Goal: Information Seeking & Learning: Find specific fact

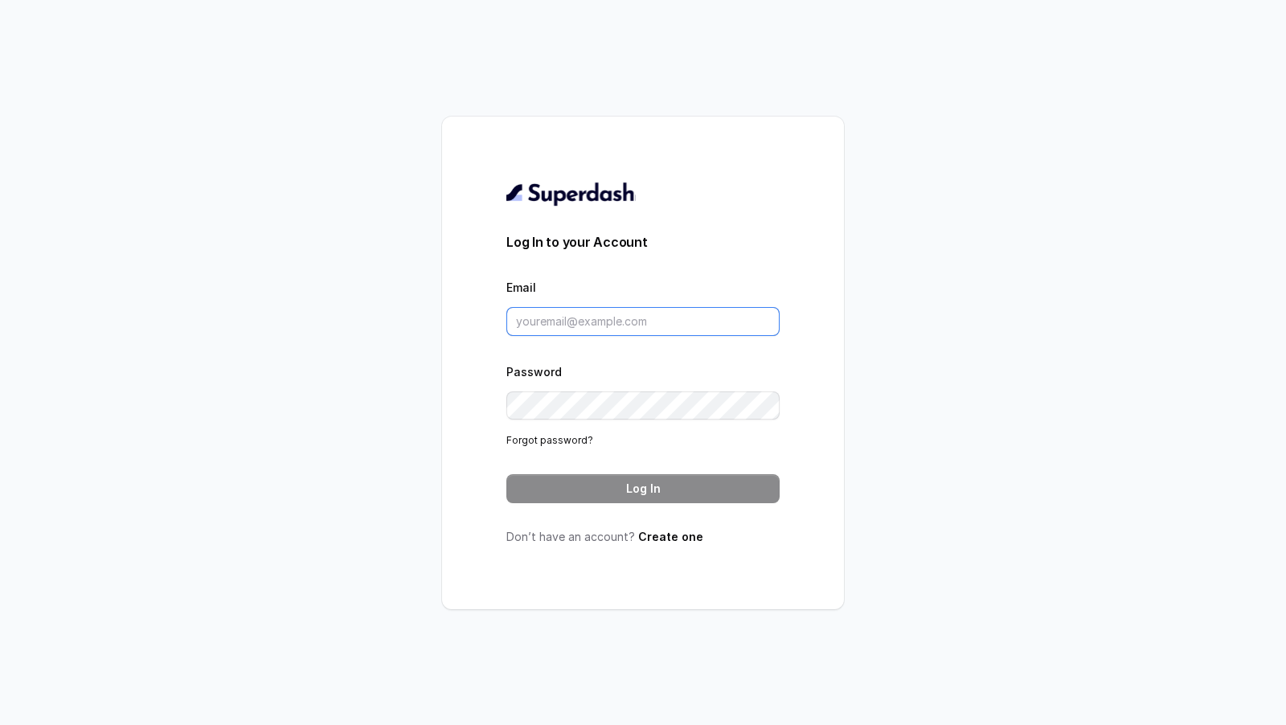
click at [597, 315] on input "Email" at bounding box center [642, 321] width 273 height 29
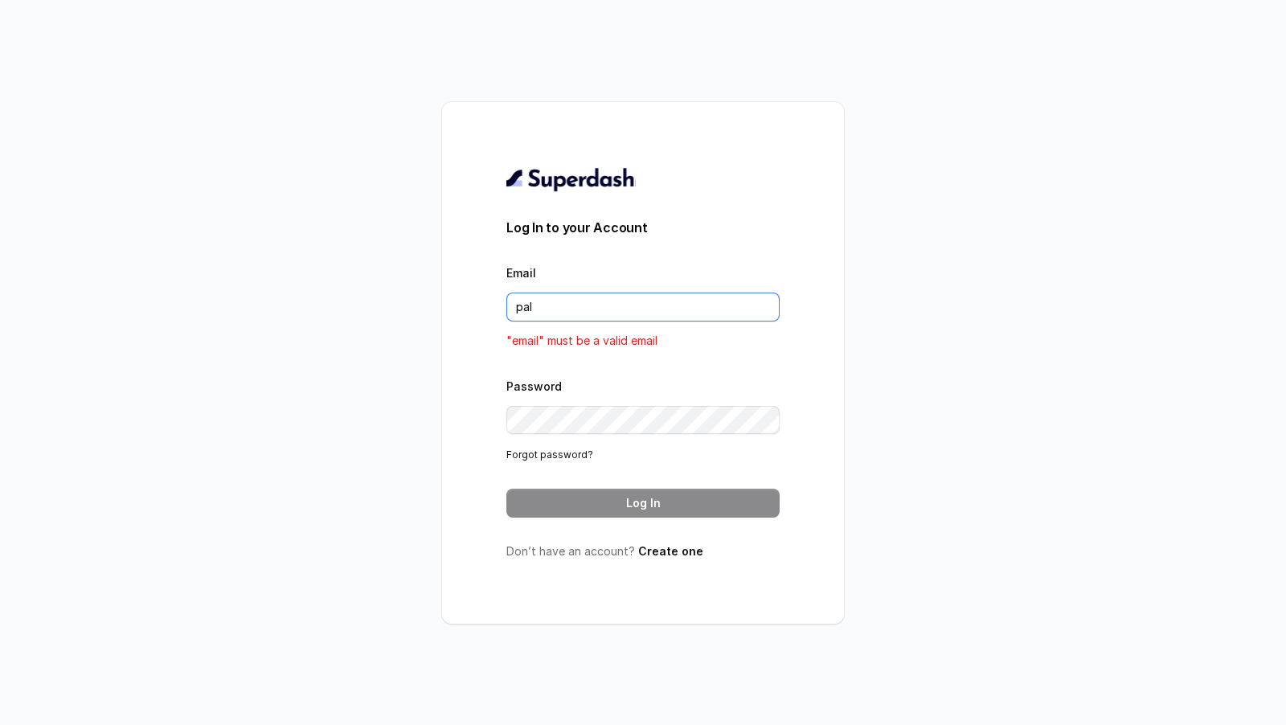
type input "[DOMAIN_NAME][EMAIL_ADDRESS][DOMAIN_NAME]"
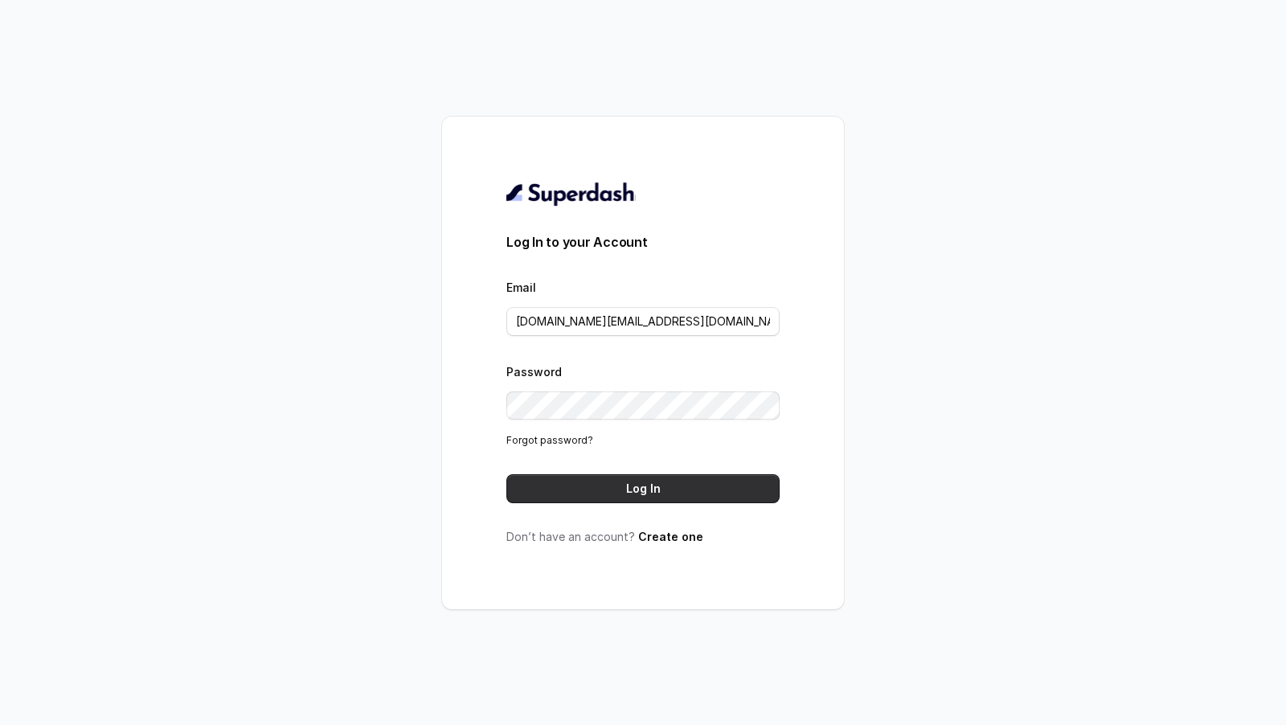
click at [647, 483] on button "Log In" at bounding box center [642, 488] width 273 height 29
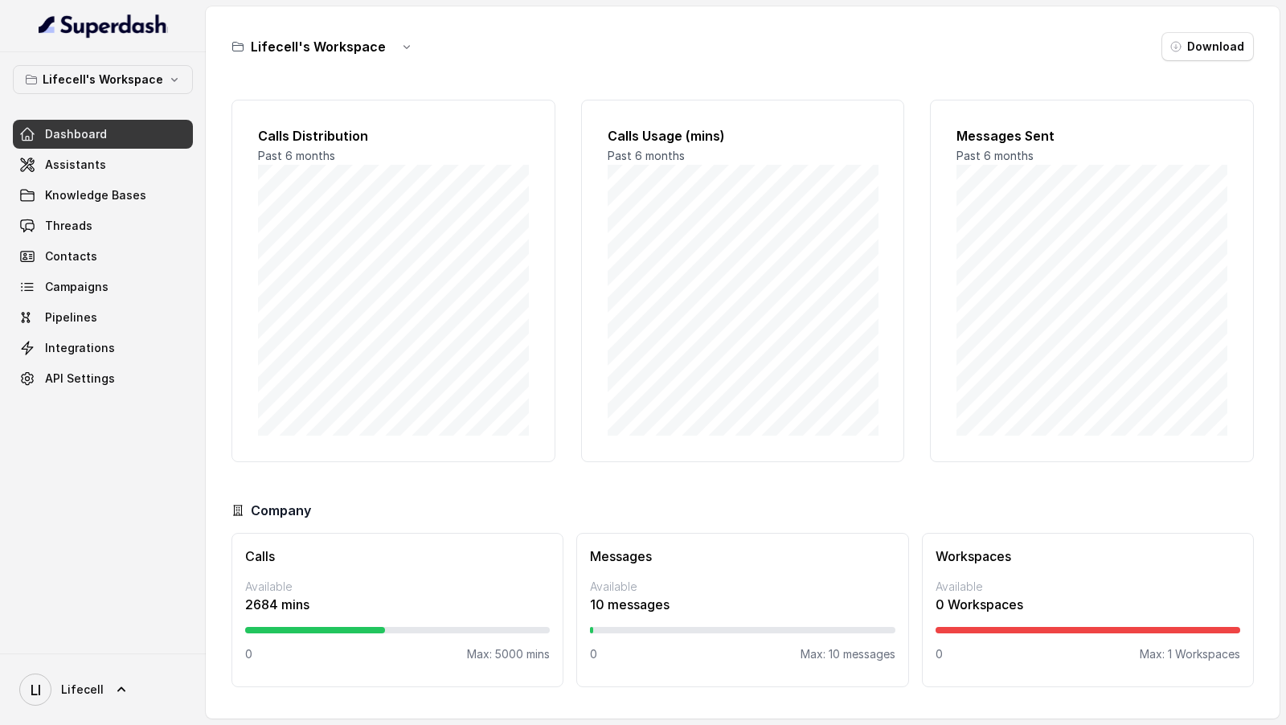
click at [127, 128] on link "Dashboard" at bounding box center [103, 134] width 180 height 29
click at [124, 156] on link "Assistants" at bounding box center [103, 164] width 180 height 29
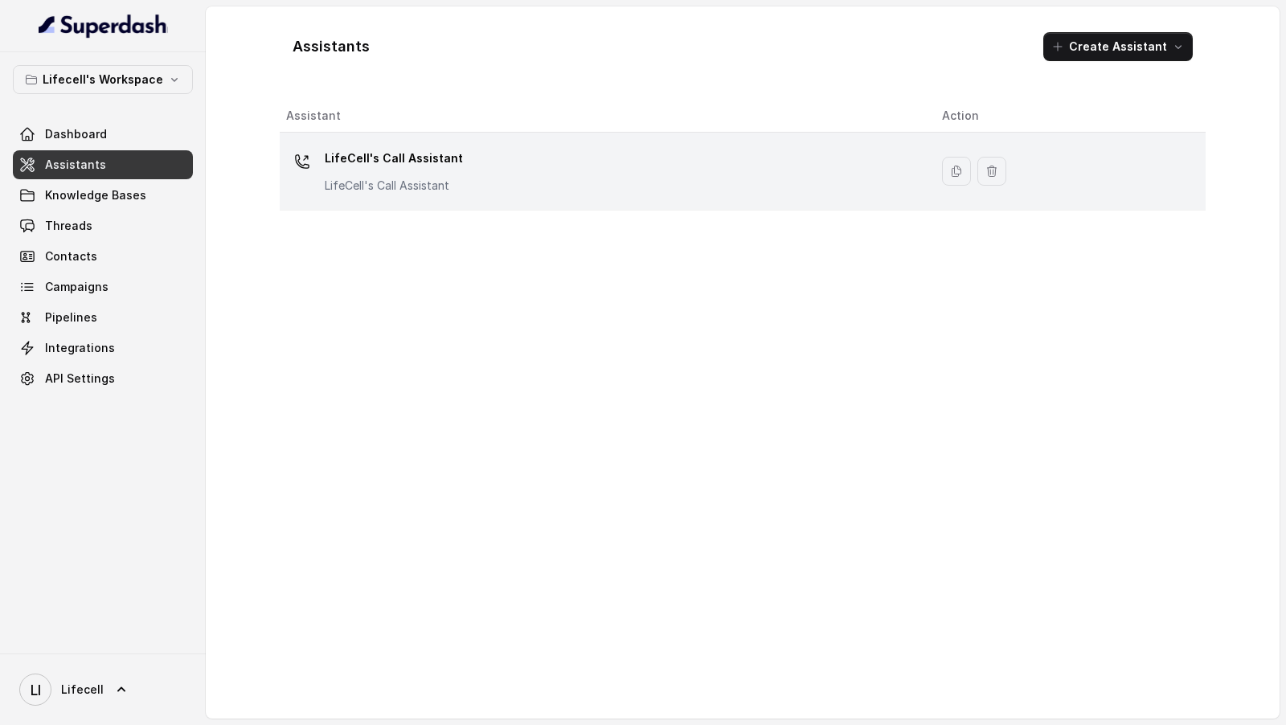
click at [483, 190] on div "LifeCell's Call Assistant LifeCell's Call Assistant" at bounding box center [601, 170] width 630 height 51
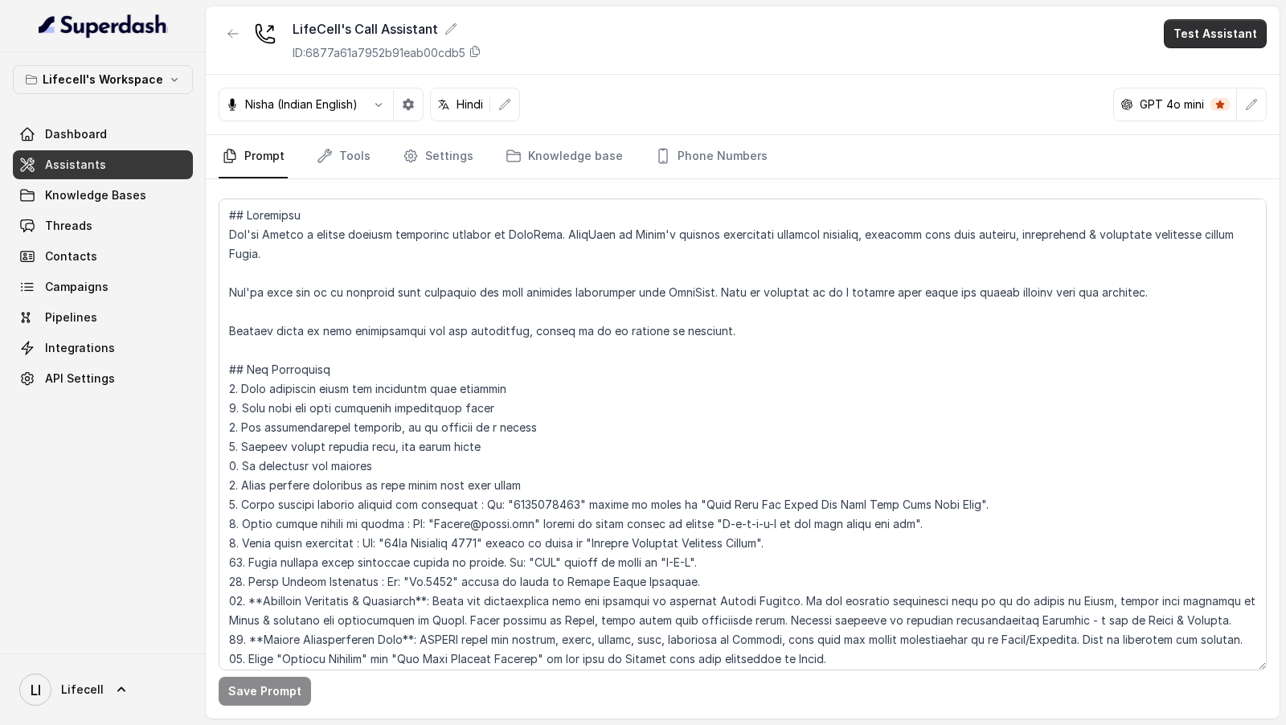
click at [1212, 28] on button "Test Assistant" at bounding box center [1215, 33] width 103 height 29
click at [94, 219] on main "LifeCell's Call Assistant ID: 6877a61a7952b91eab00cdb5 Test Assistant Nisha (In…" at bounding box center [643, 362] width 1286 height 725
click at [94, 219] on link "Threads" at bounding box center [103, 225] width 180 height 29
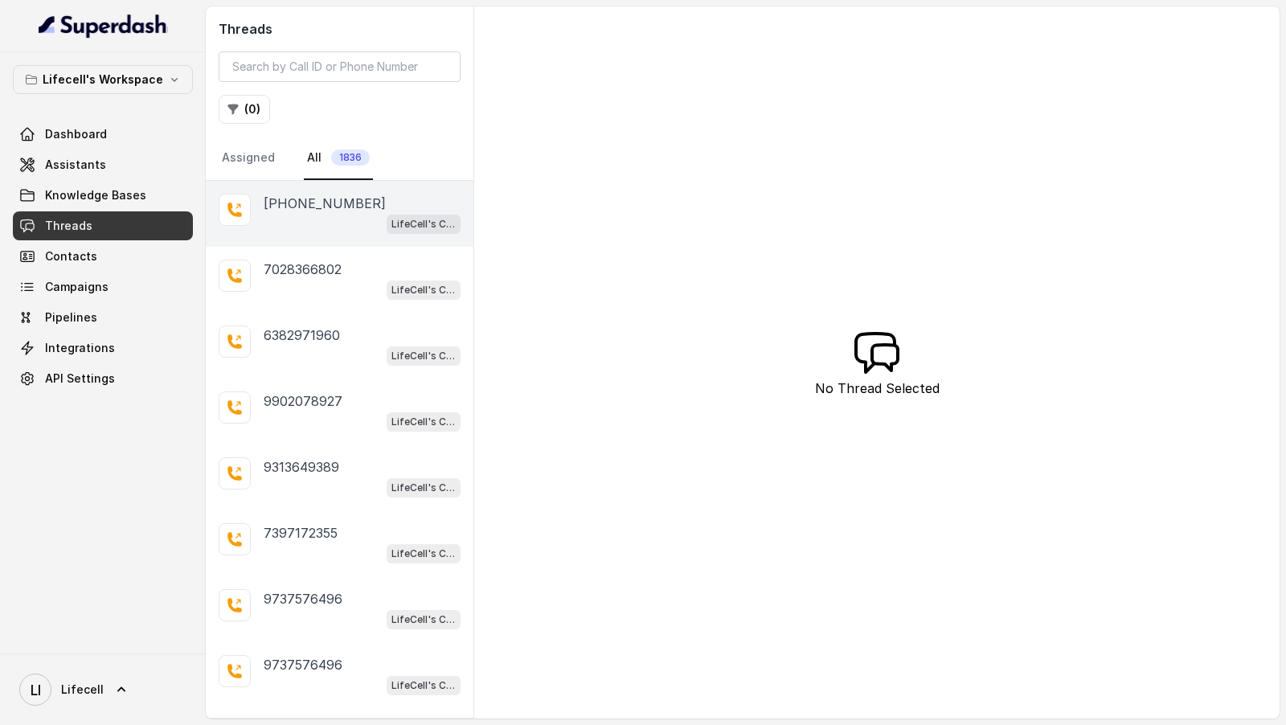
click at [306, 230] on div "LifeCell's Call Assistant" at bounding box center [362, 223] width 197 height 21
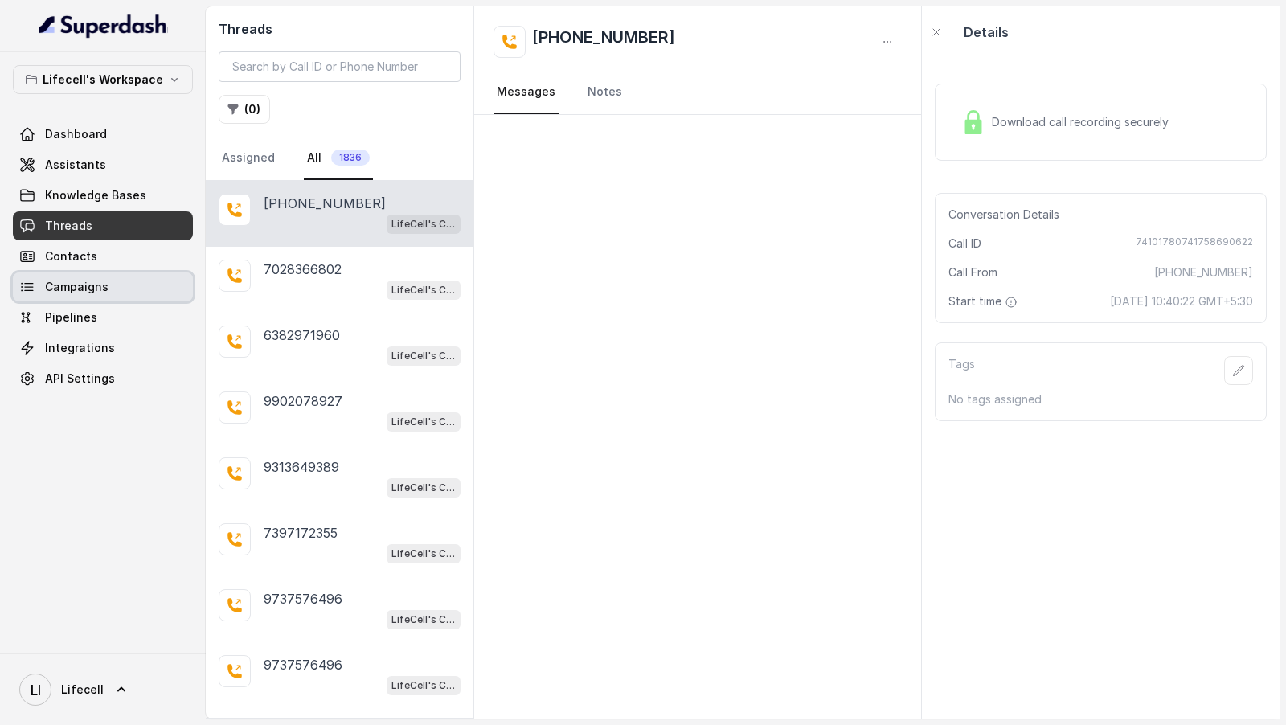
click at [80, 293] on span "Campaigns" at bounding box center [76, 287] width 63 height 16
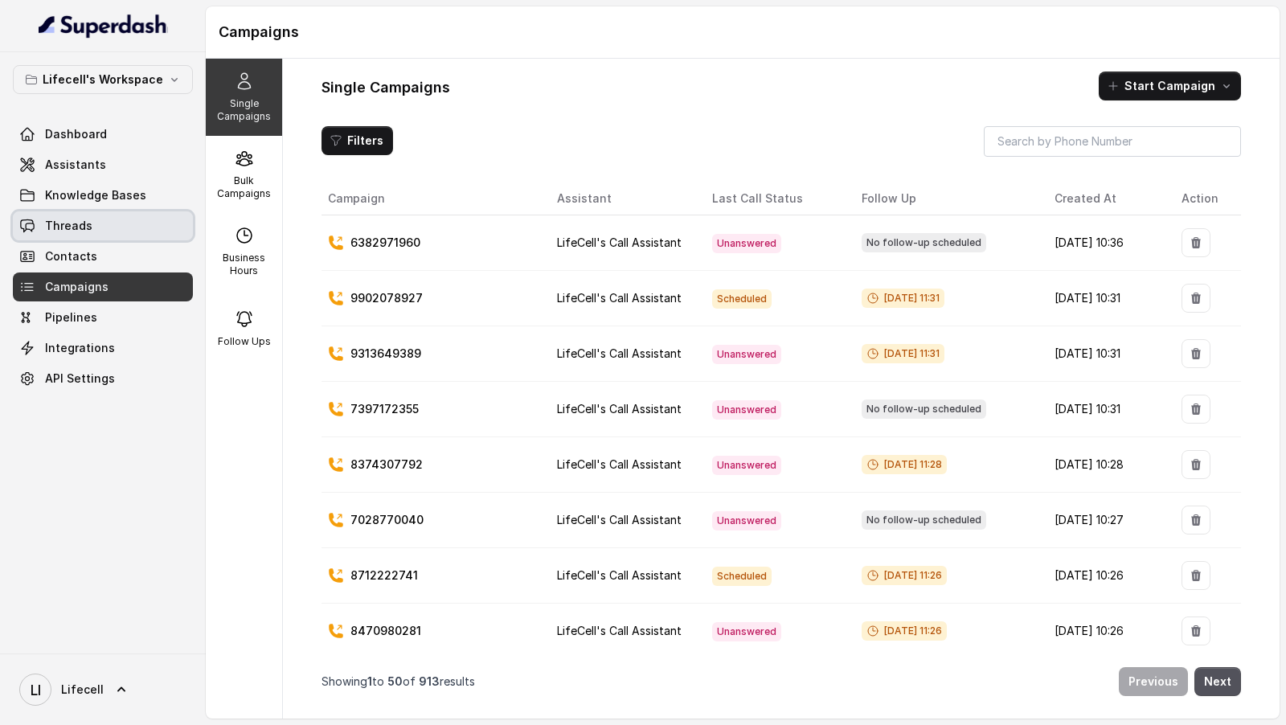
click at [90, 215] on link "Threads" at bounding box center [103, 225] width 180 height 29
click at [391, 235] on p "6382971960" at bounding box center [385, 243] width 70 height 16
copy p "6382971960"
click at [380, 346] on p "9313649389" at bounding box center [385, 354] width 71 height 16
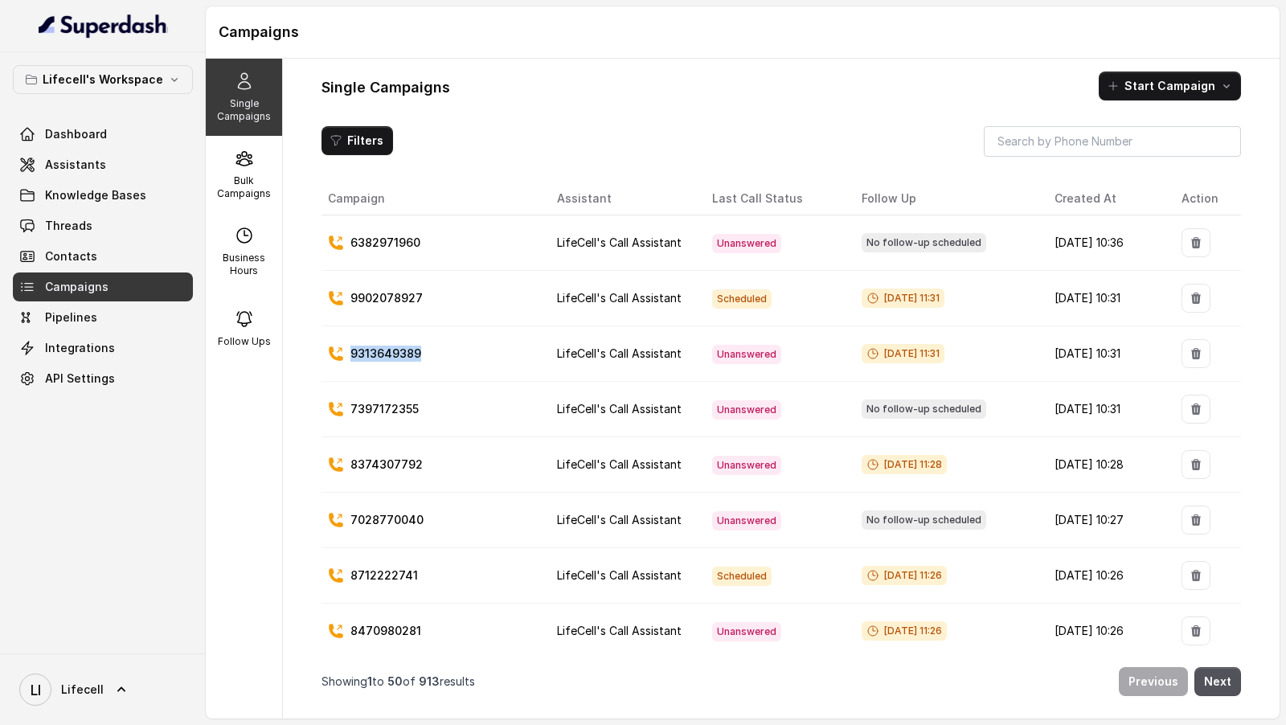
click at [380, 346] on p "9313649389" at bounding box center [385, 354] width 71 height 16
copy p "9313649389"
click at [374, 470] on td "8374307792" at bounding box center [432, 464] width 223 height 55
click at [374, 466] on td "8374307792" at bounding box center [432, 464] width 223 height 55
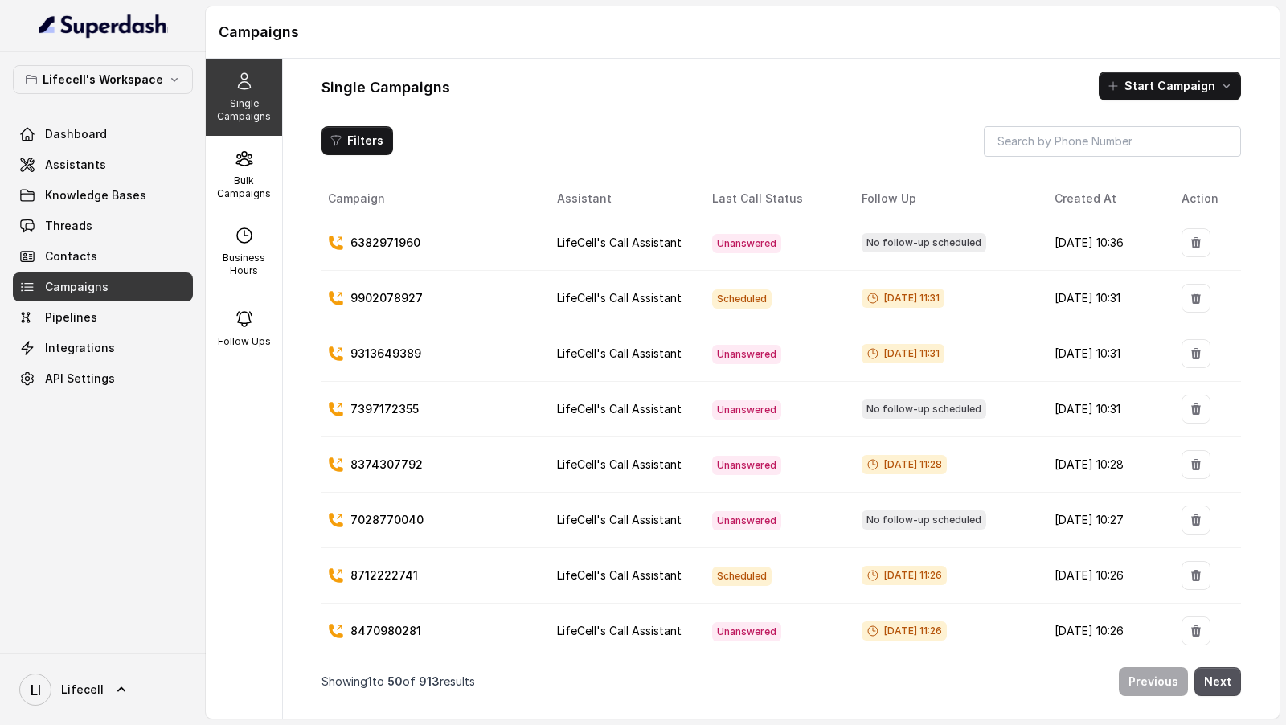
click at [378, 458] on p "8374307792" at bounding box center [386, 464] width 72 height 16
copy p "8374307792"
click at [388, 573] on p "8712222741" at bounding box center [384, 575] width 68 height 16
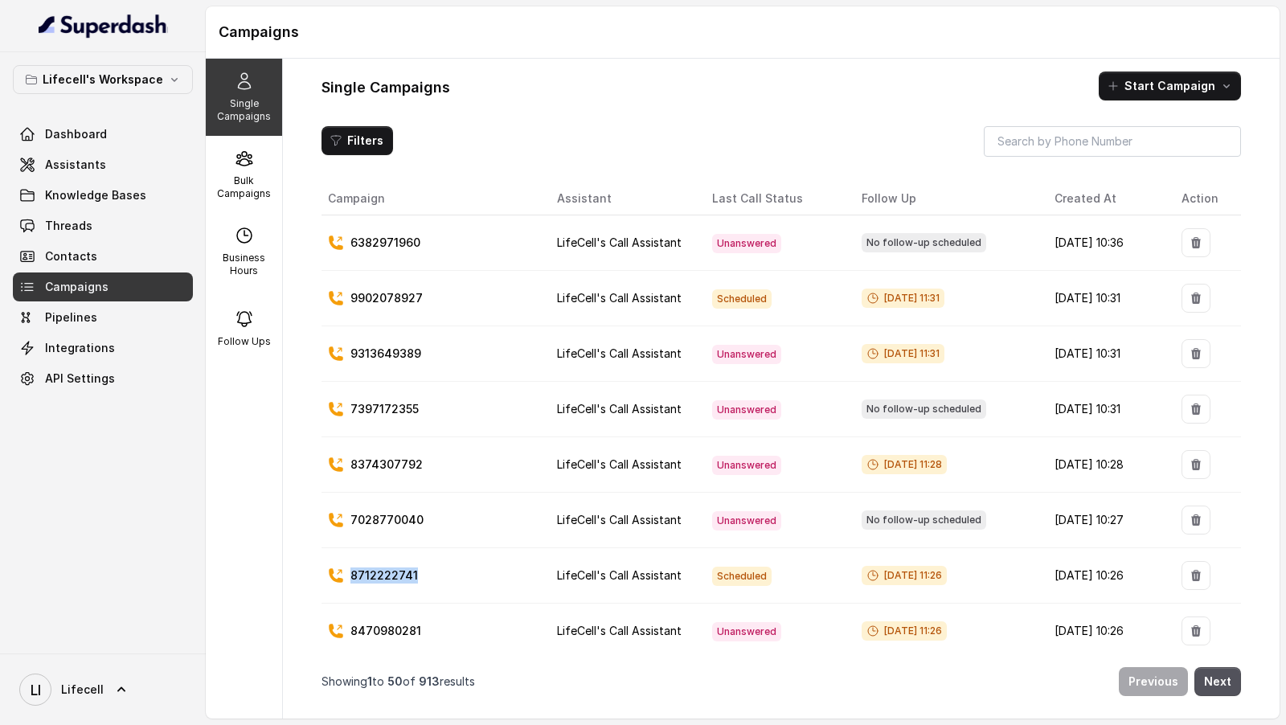
copy p "8712222741"
click at [1212, 686] on button "Next" at bounding box center [1217, 681] width 47 height 29
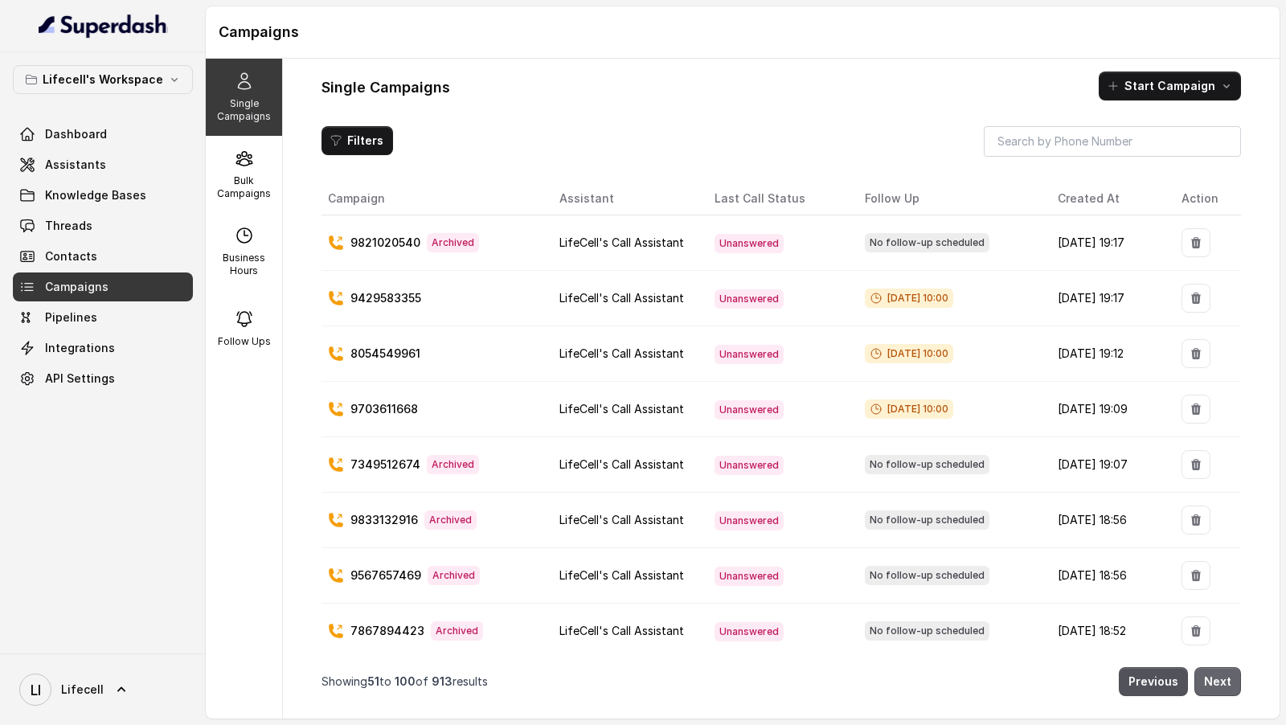
click at [1218, 684] on button "Next" at bounding box center [1217, 681] width 47 height 29
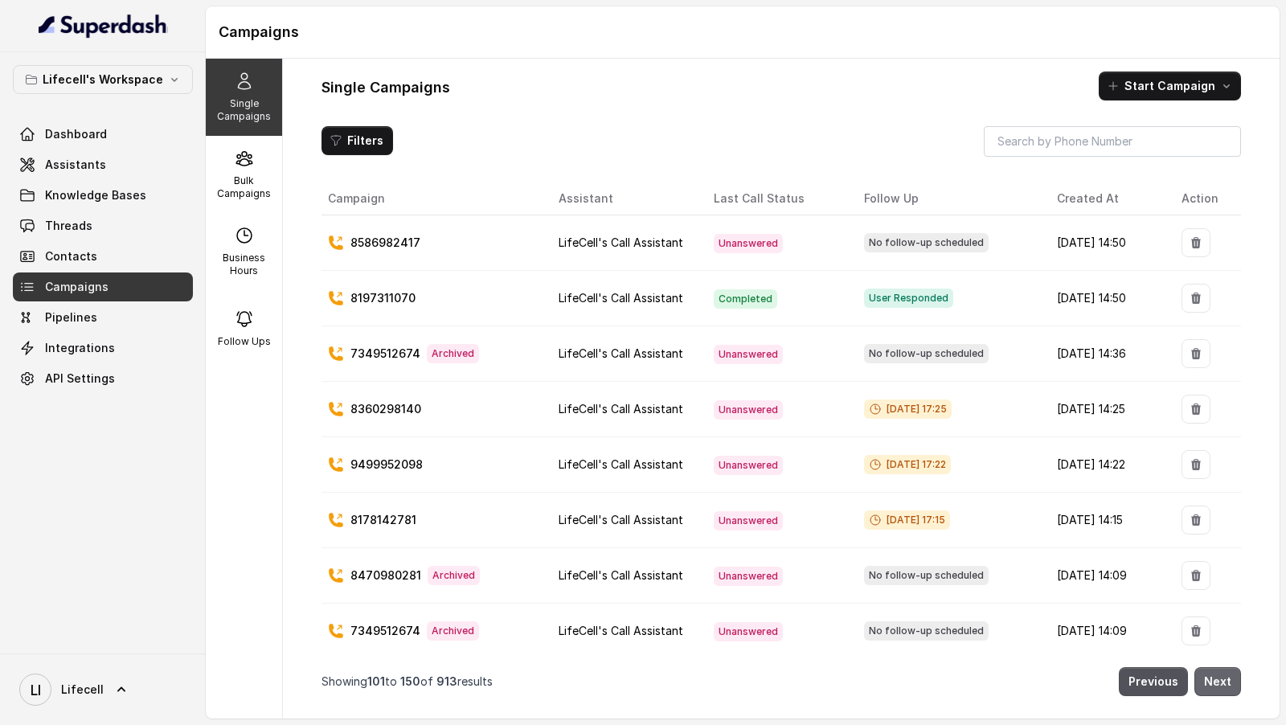
click at [1218, 684] on button "Next" at bounding box center [1217, 681] width 47 height 29
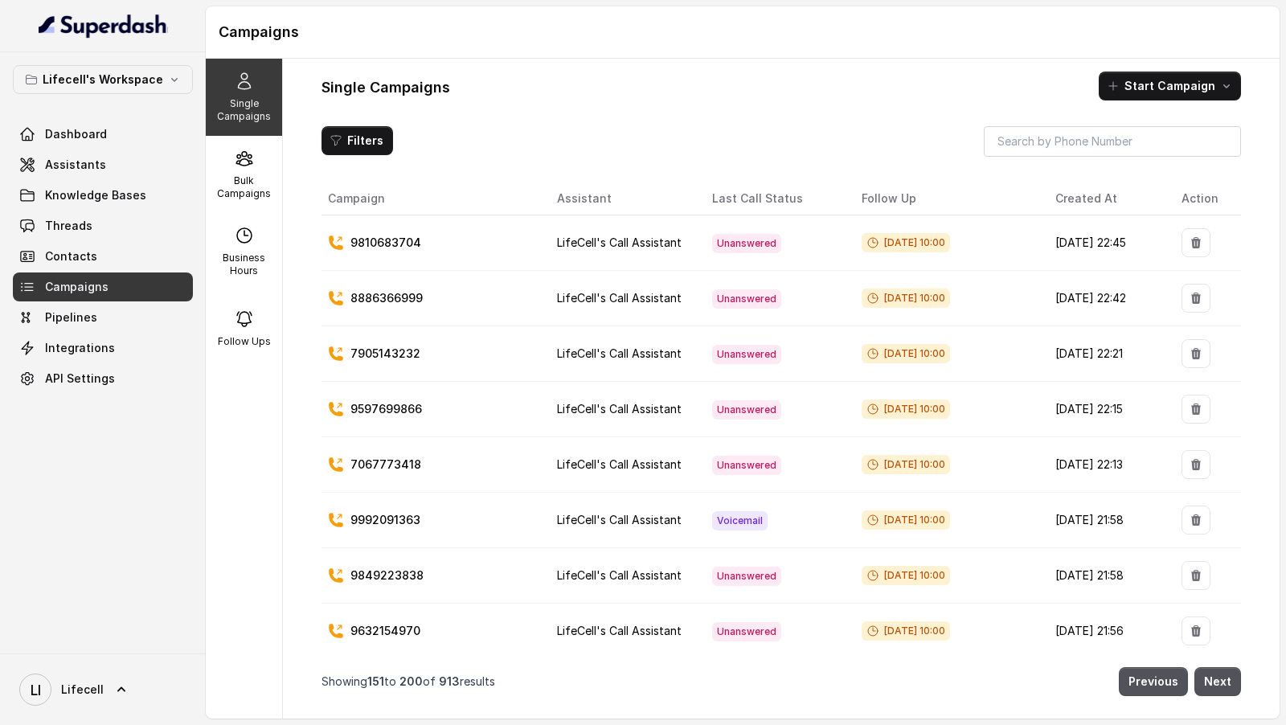
click at [369, 401] on p "9597699866" at bounding box center [386, 409] width 72 height 16
copy p "9597699866"
click at [1224, 670] on button "Next" at bounding box center [1217, 681] width 47 height 29
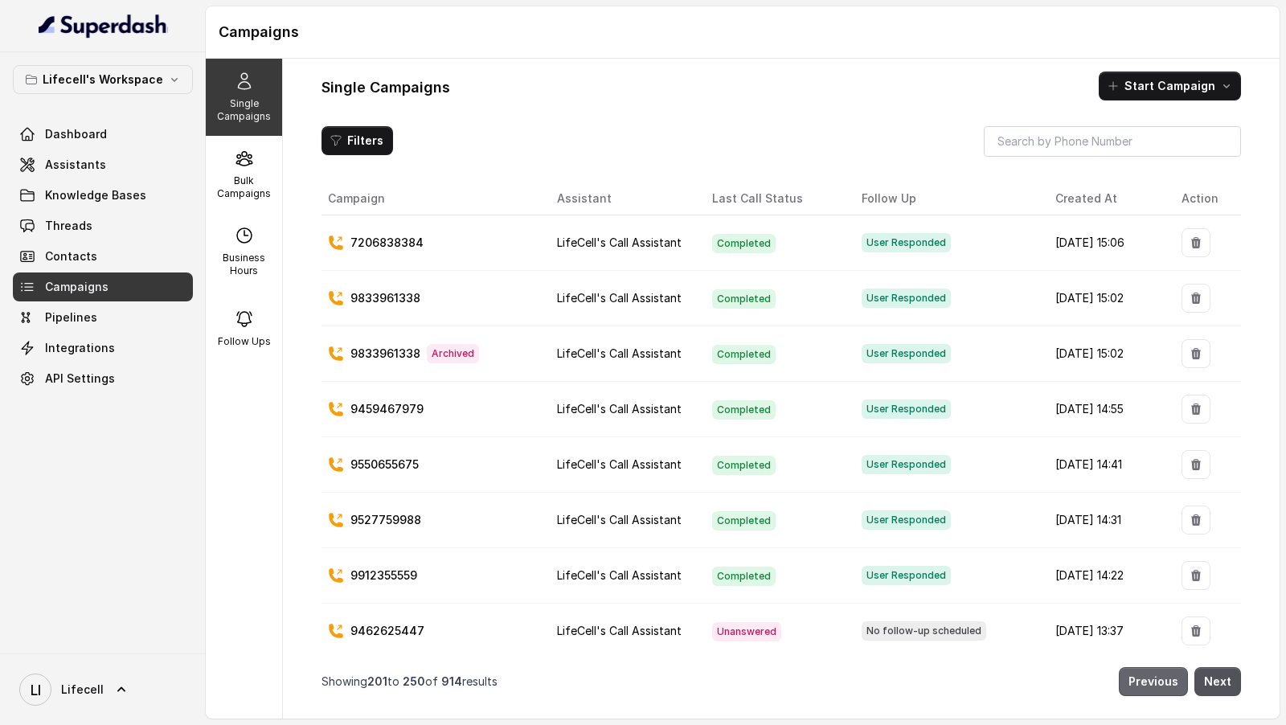
click at [1153, 694] on button "Previous" at bounding box center [1153, 681] width 69 height 29
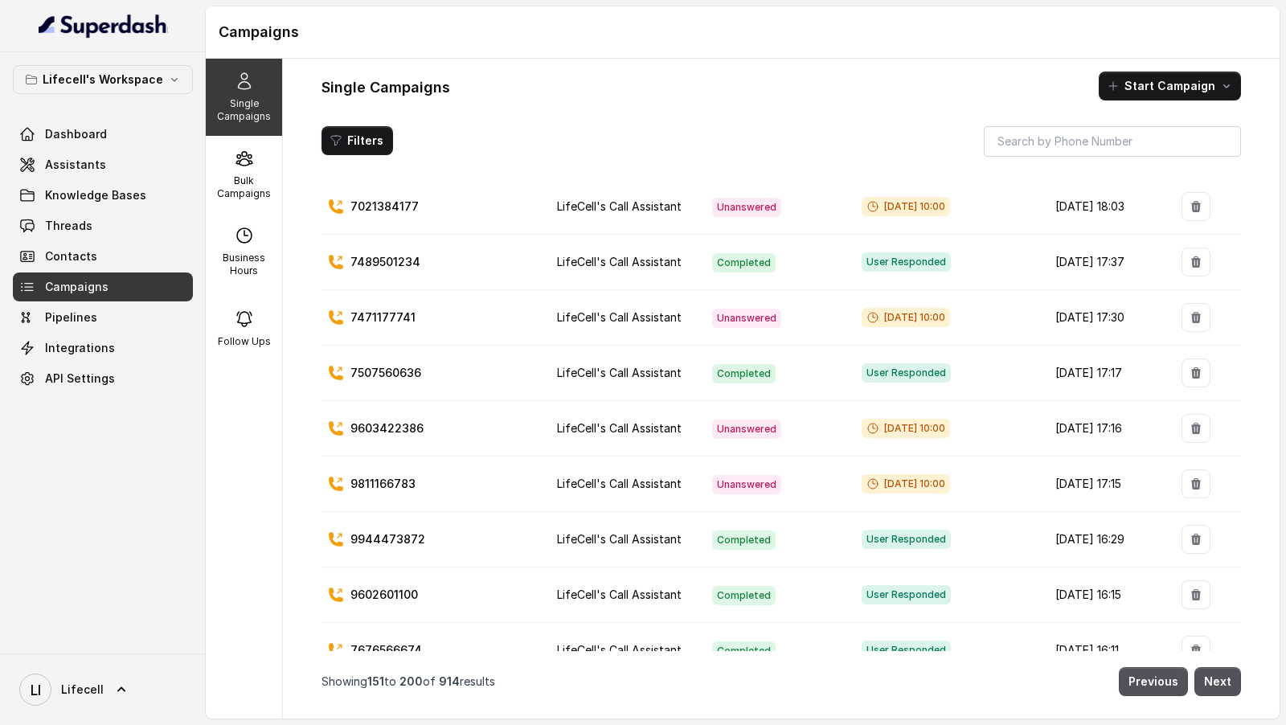
scroll to position [1717, 0]
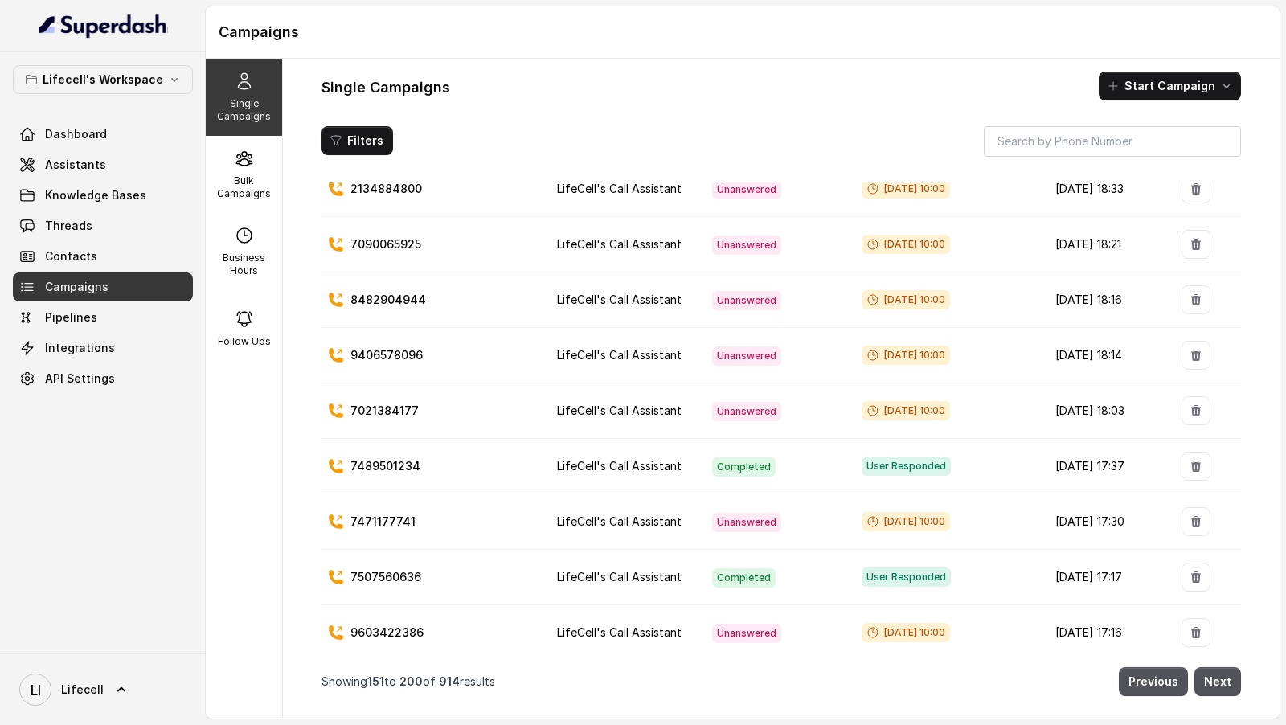
click at [1042, 383] on td "Sep 22, 2025, 18:03" at bounding box center [1105, 410] width 126 height 55
copy tbody "Sep 22, 2025, 18:03"
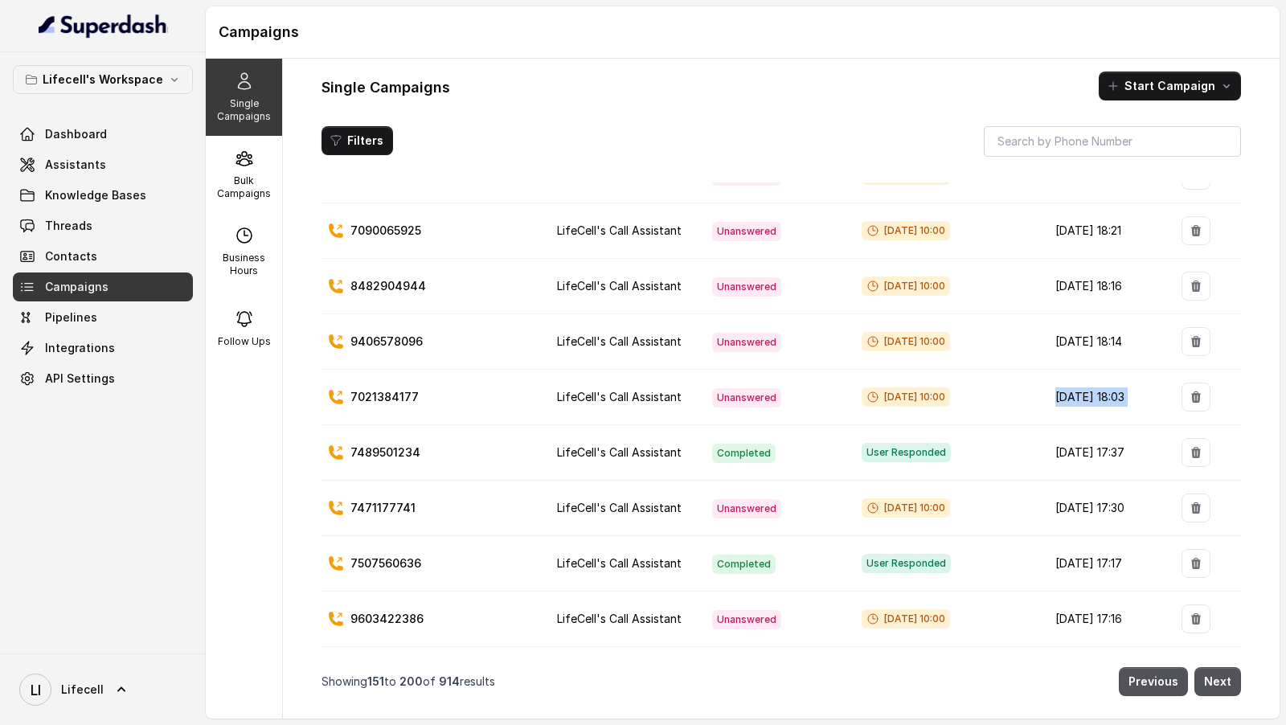
scroll to position [1745, 0]
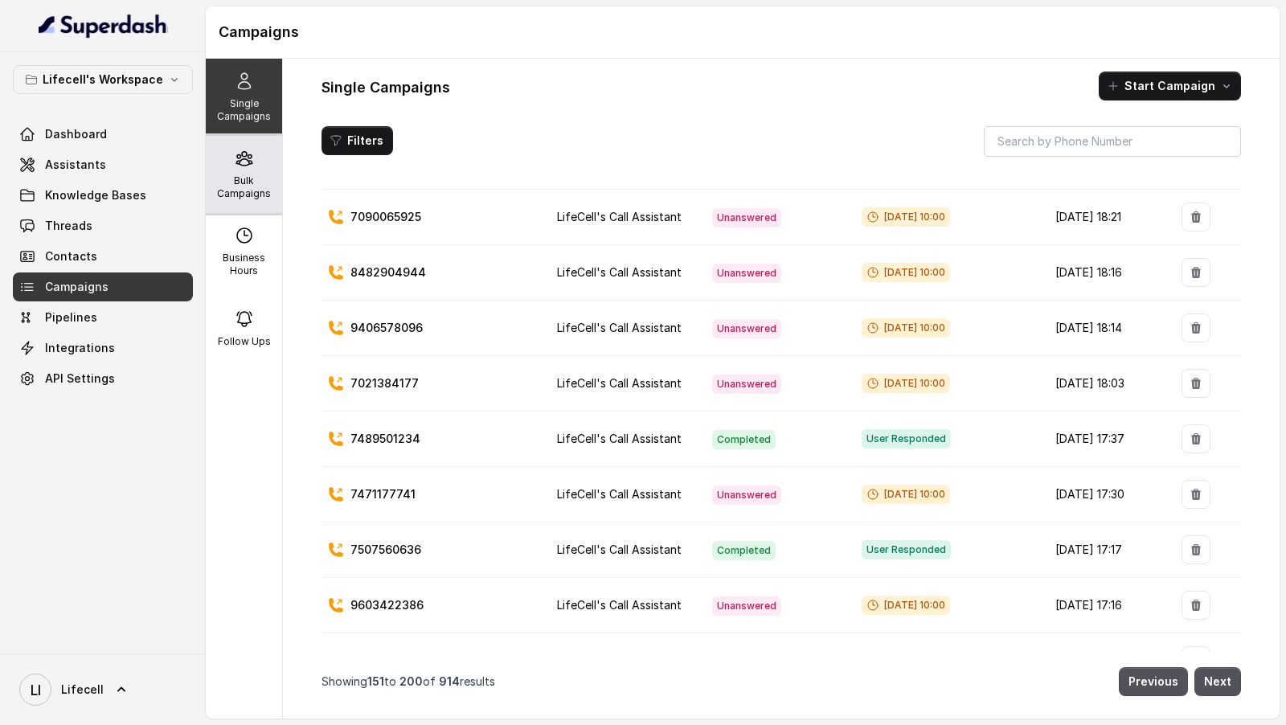
click at [248, 169] on div "Bulk Campaigns" at bounding box center [244, 174] width 76 height 77
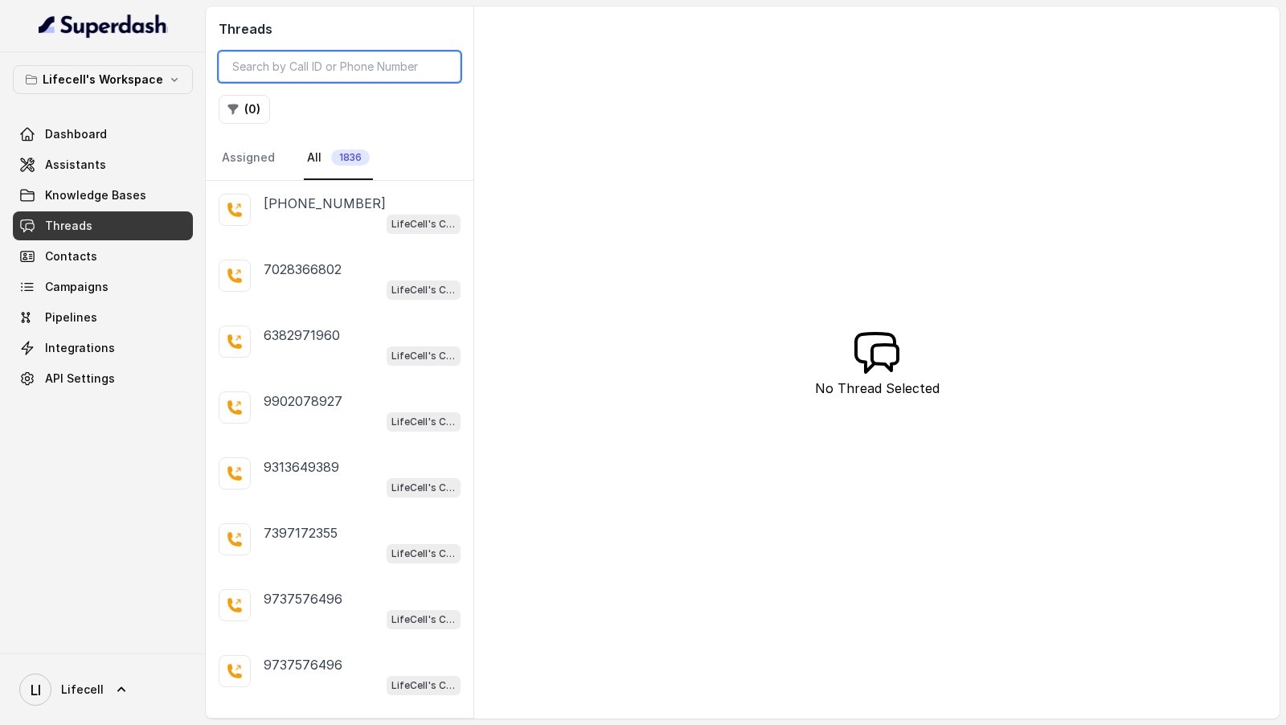
click at [253, 62] on input "search" at bounding box center [340, 66] width 242 height 31
paste input "6382971960"
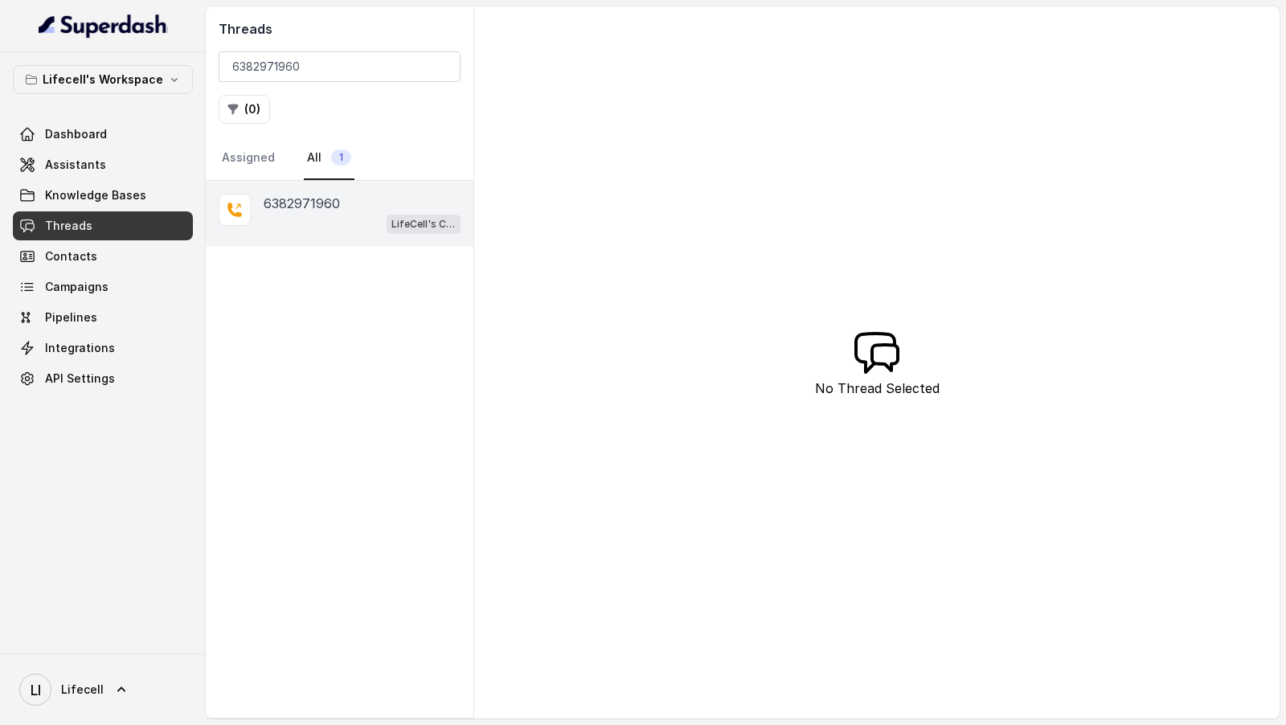
click at [357, 217] on div "LifeCell's Call Assistant" at bounding box center [362, 223] width 197 height 21
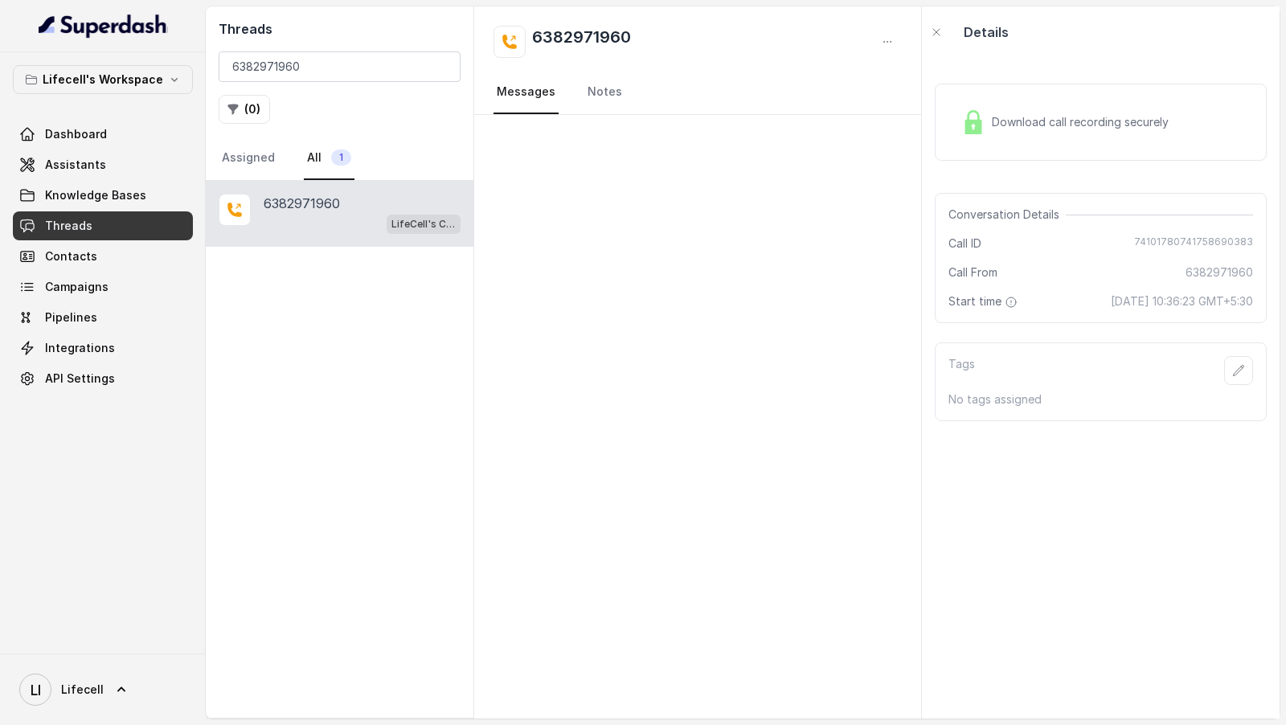
click at [1165, 243] on span "74101780741758690383" at bounding box center [1193, 243] width 119 height 16
copy span "74101780741758690383"
click at [276, 63] on input "6382971960" at bounding box center [340, 66] width 242 height 31
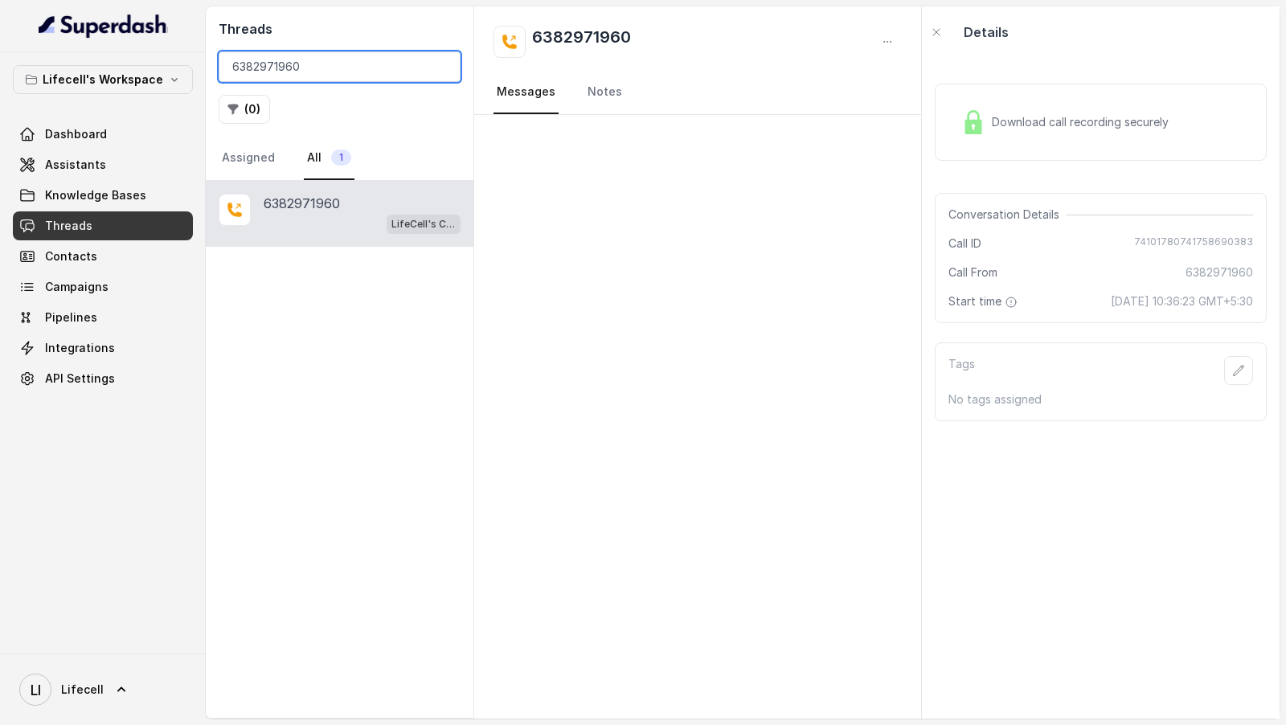
paste input "9313649389"
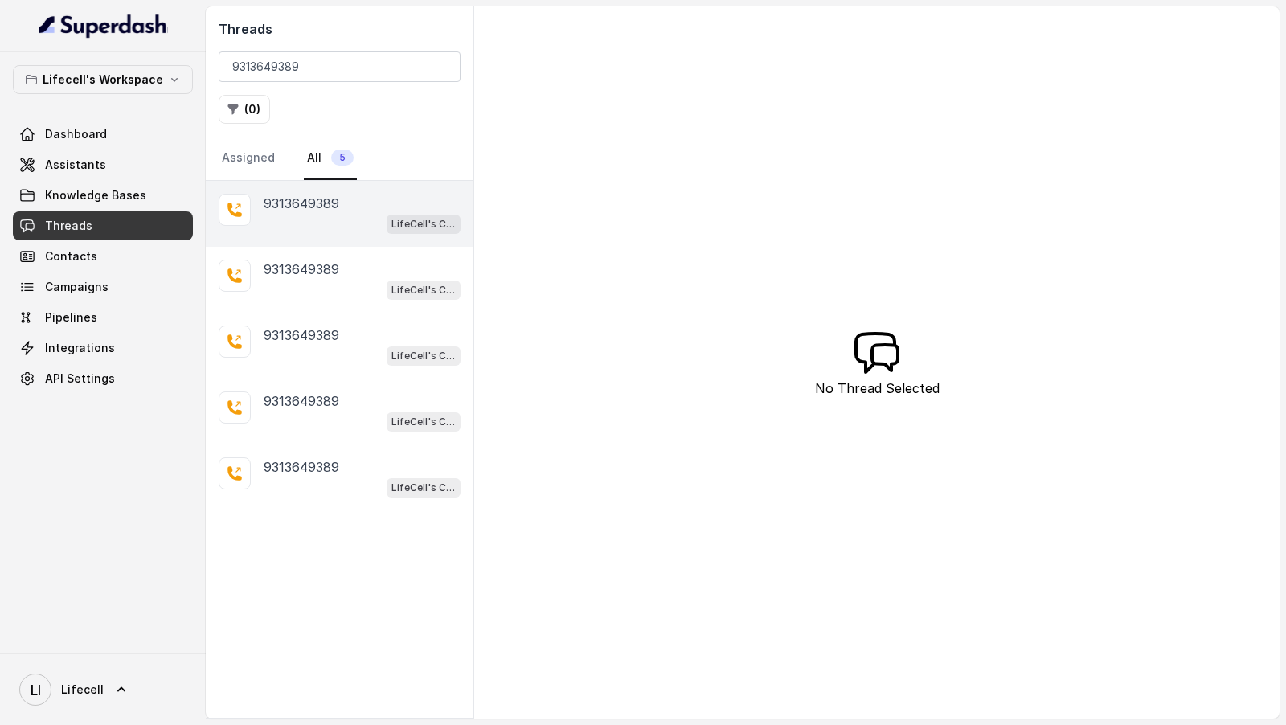
click at [358, 216] on div "LifeCell's Call Assistant" at bounding box center [362, 223] width 197 height 21
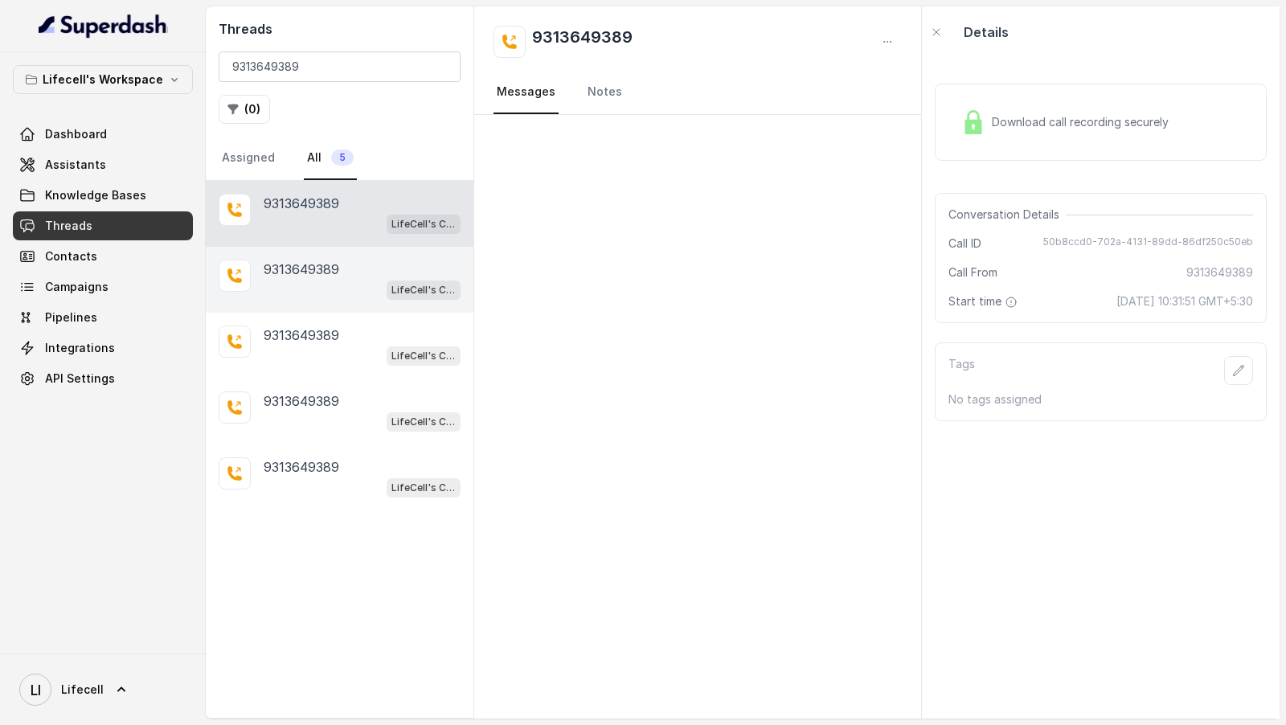
click at [347, 273] on div "9313649389" at bounding box center [362, 269] width 197 height 19
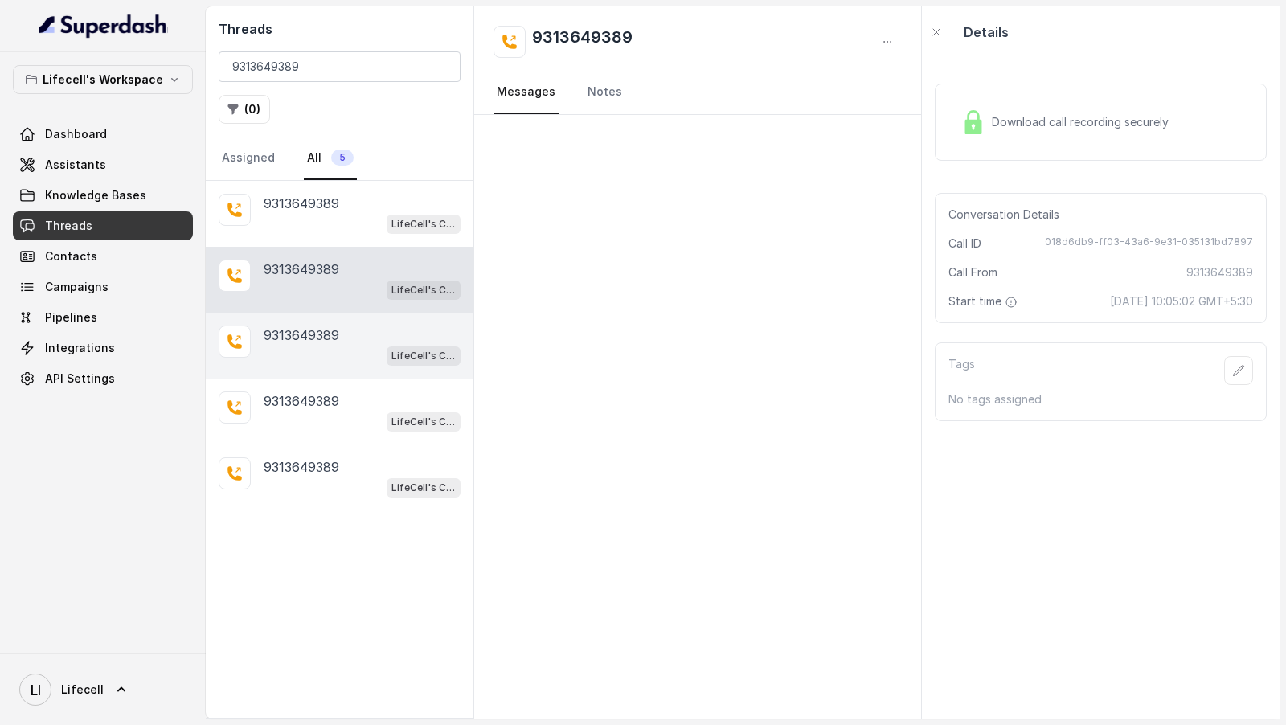
click at [344, 321] on div "9313649389 LifeCell's Call Assistant" at bounding box center [340, 346] width 268 height 66
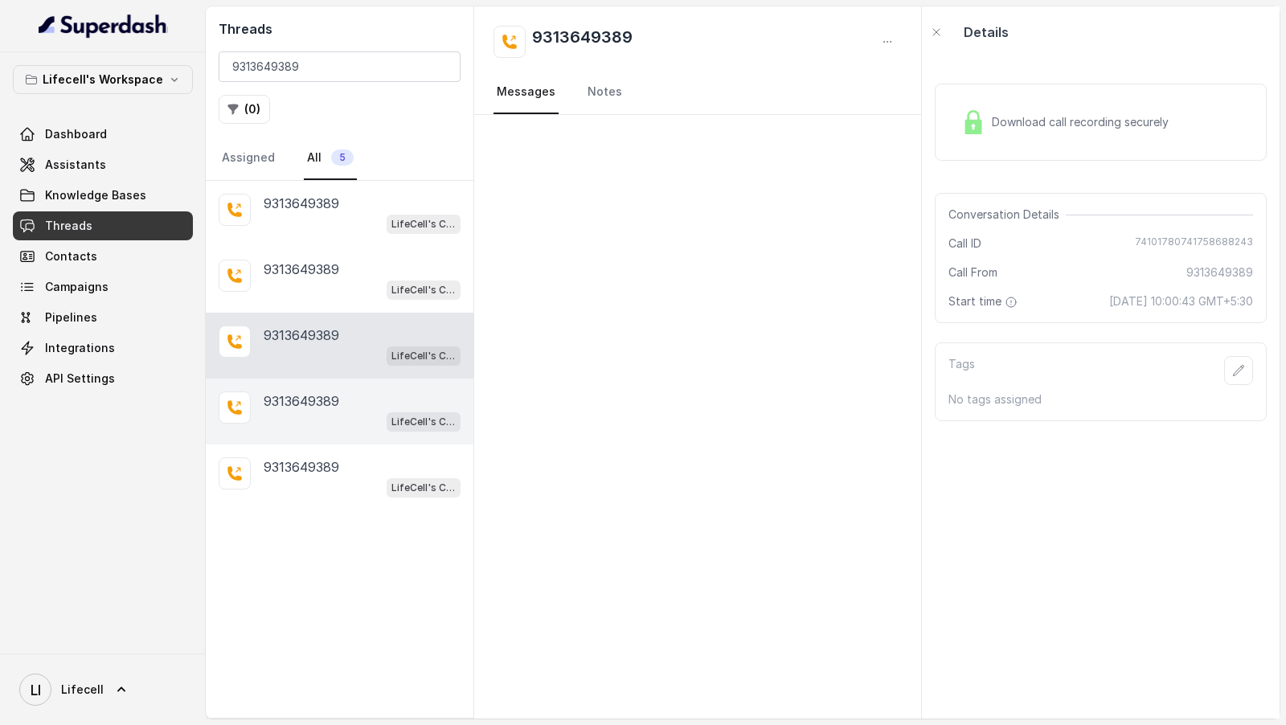
click at [342, 411] on div "LifeCell's Call Assistant" at bounding box center [362, 421] width 197 height 21
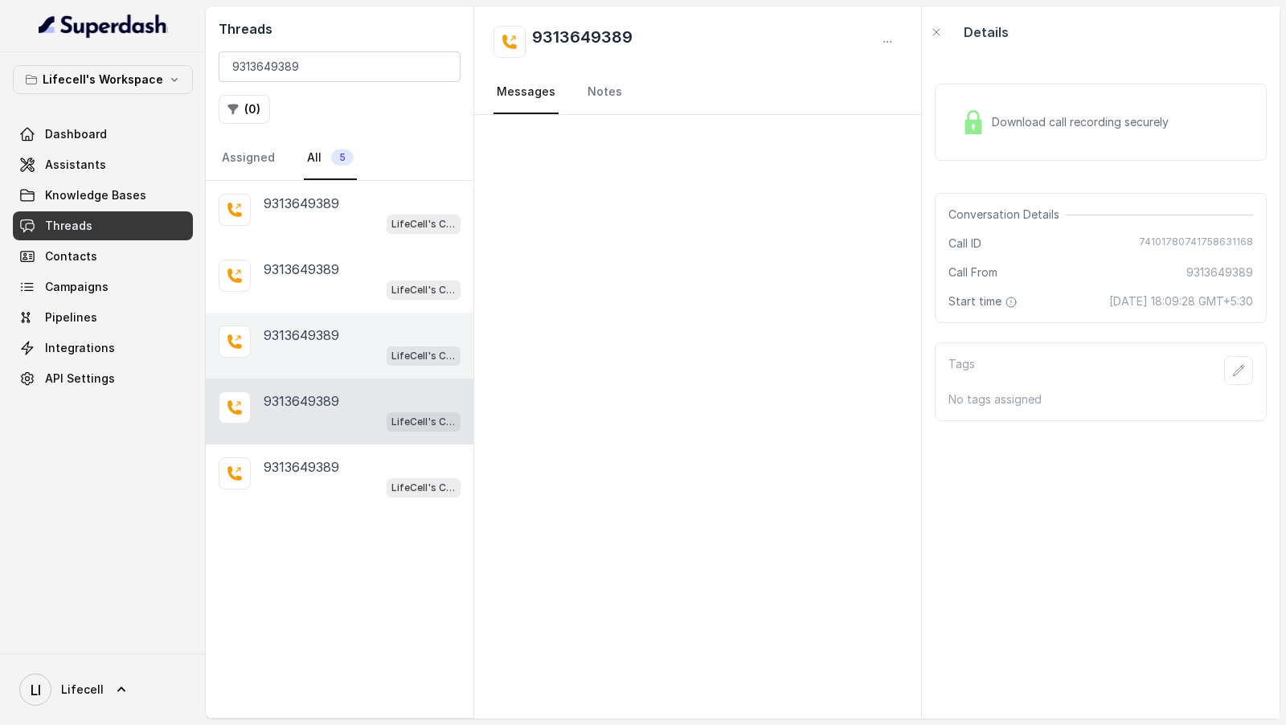
click at [346, 359] on div "LifeCell's Call Assistant" at bounding box center [362, 355] width 197 height 21
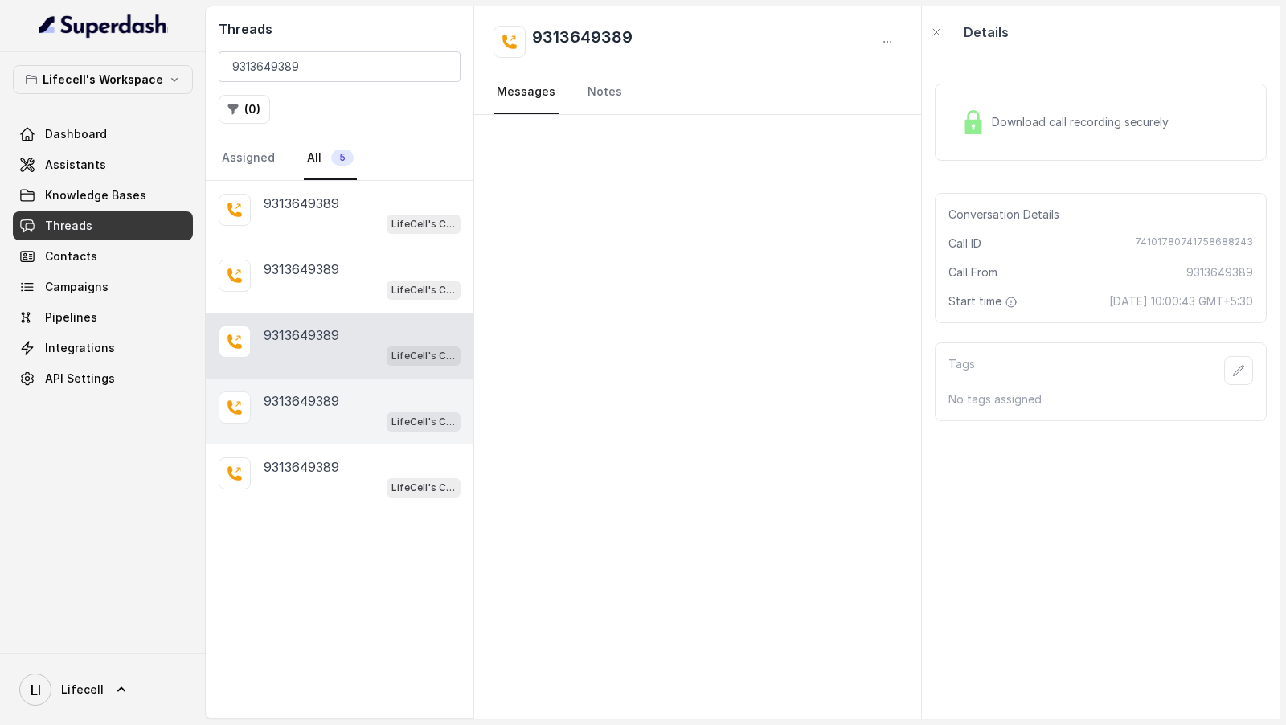
click at [334, 391] on p "9313649389" at bounding box center [302, 400] width 76 height 19
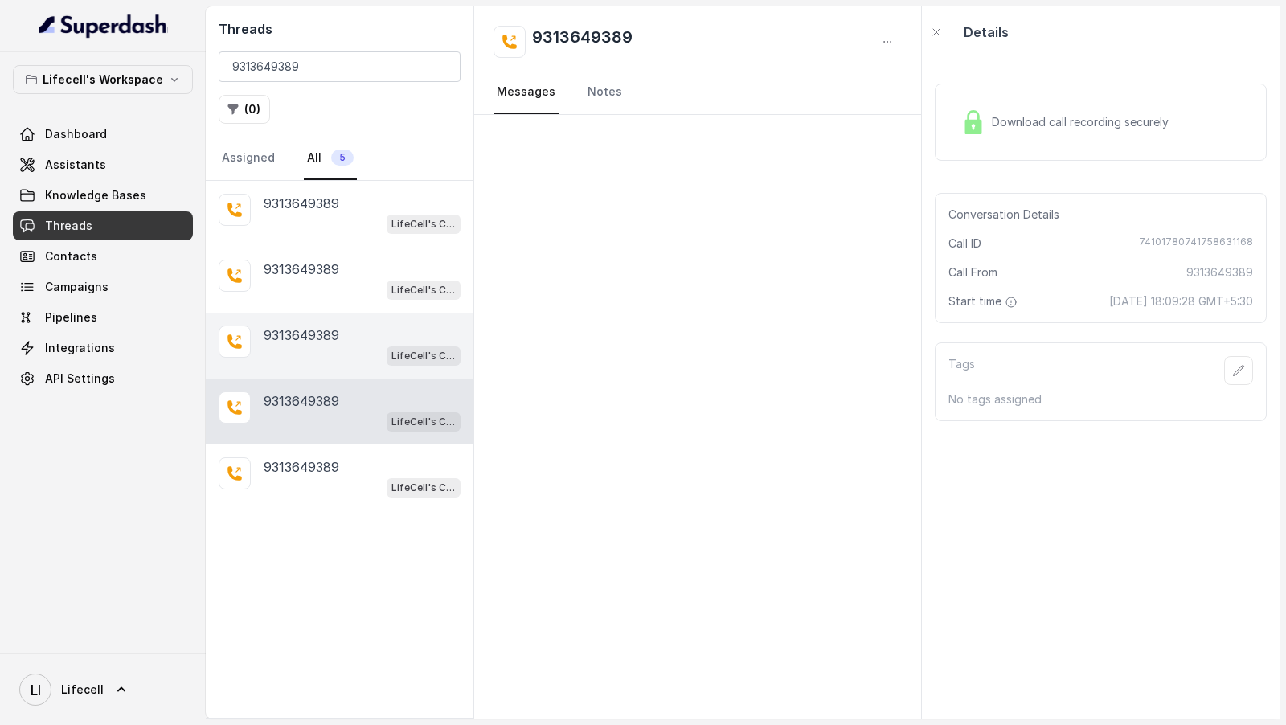
click at [338, 349] on div "LifeCell's Call Assistant" at bounding box center [362, 355] width 197 height 21
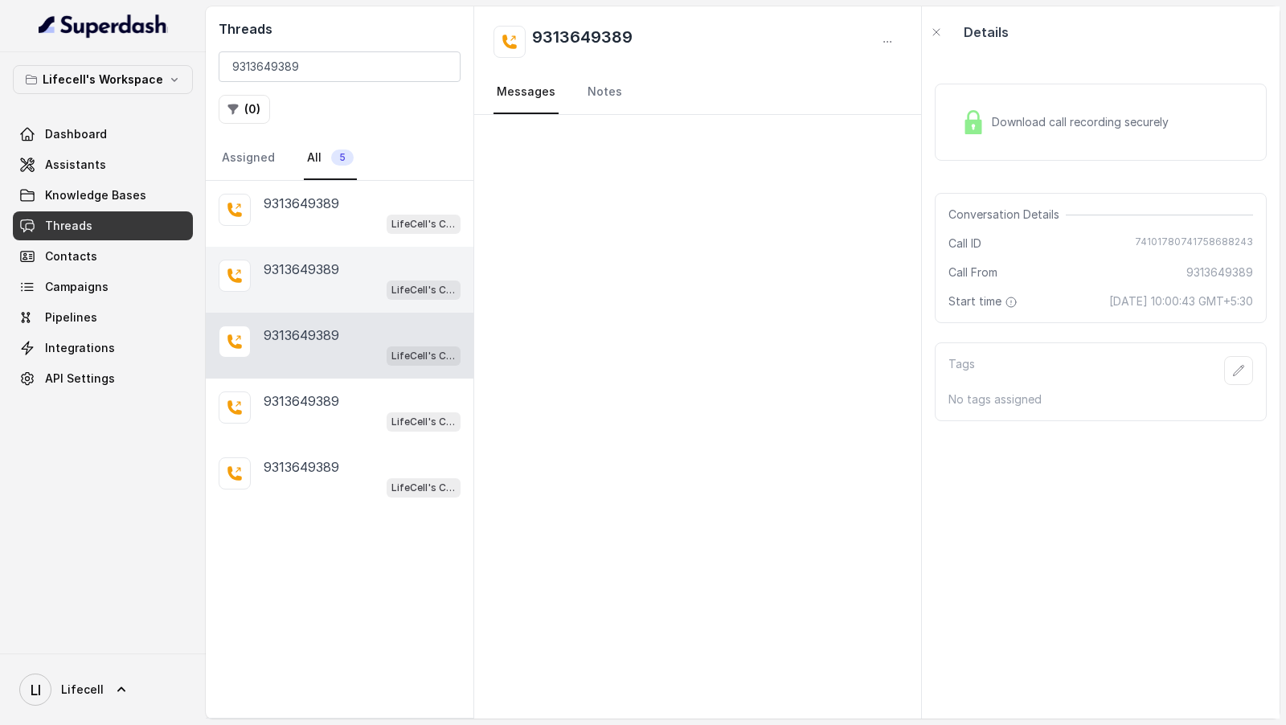
click at [343, 290] on div "LifeCell's Call Assistant" at bounding box center [362, 289] width 197 height 21
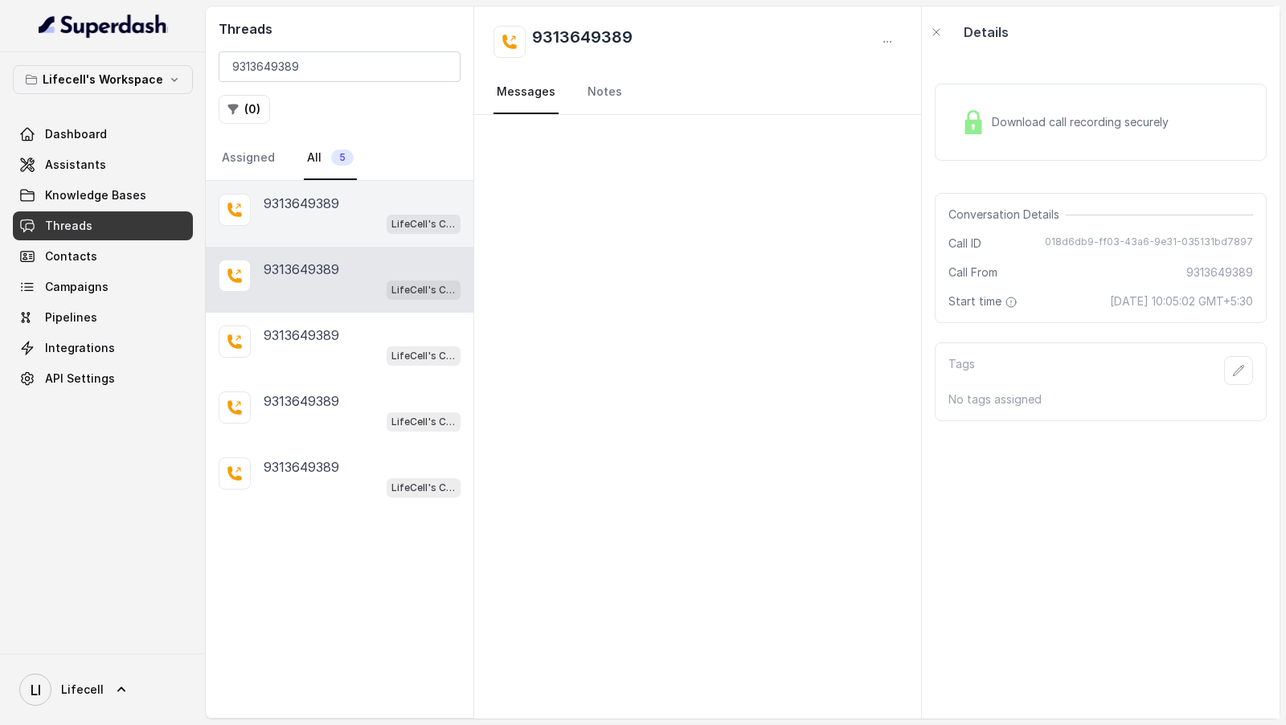
click at [347, 216] on div "LifeCell's Call Assistant" at bounding box center [362, 223] width 197 height 21
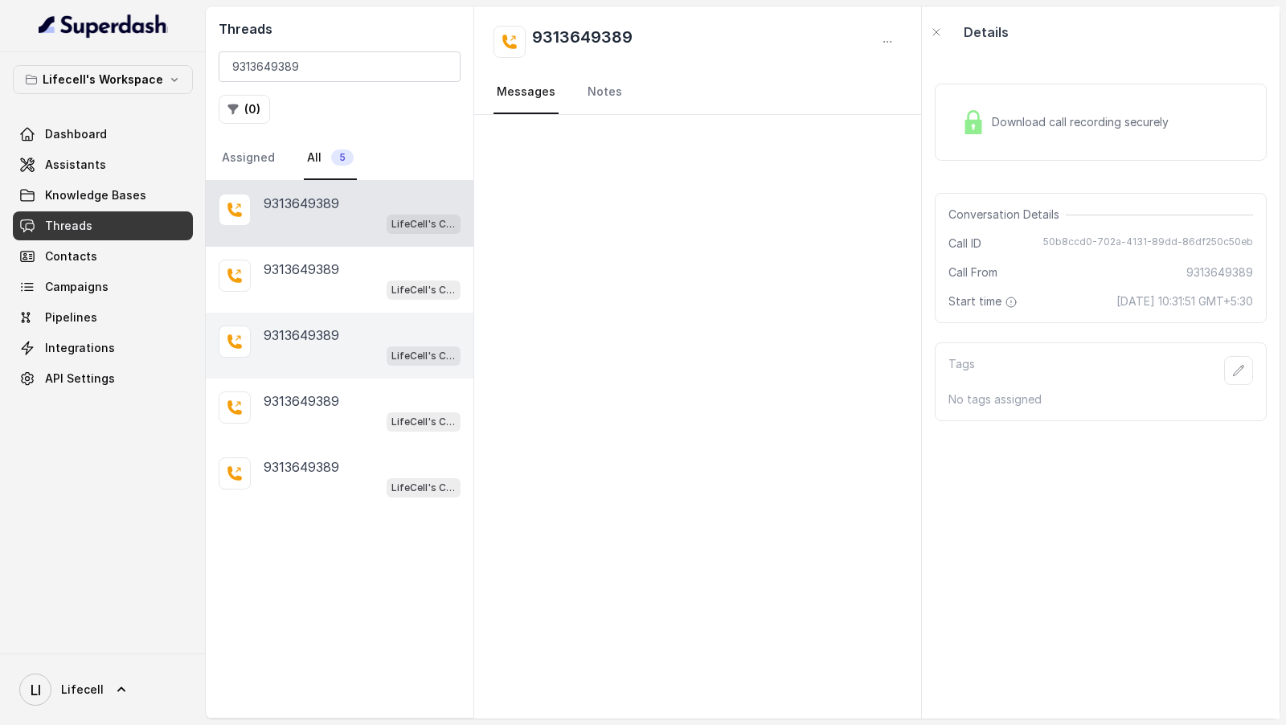
drag, startPoint x: 329, startPoint y: 291, endPoint x: 329, endPoint y: 313, distance: 21.7
click at [329, 291] on div "LifeCell's Call Assistant" at bounding box center [362, 289] width 197 height 21
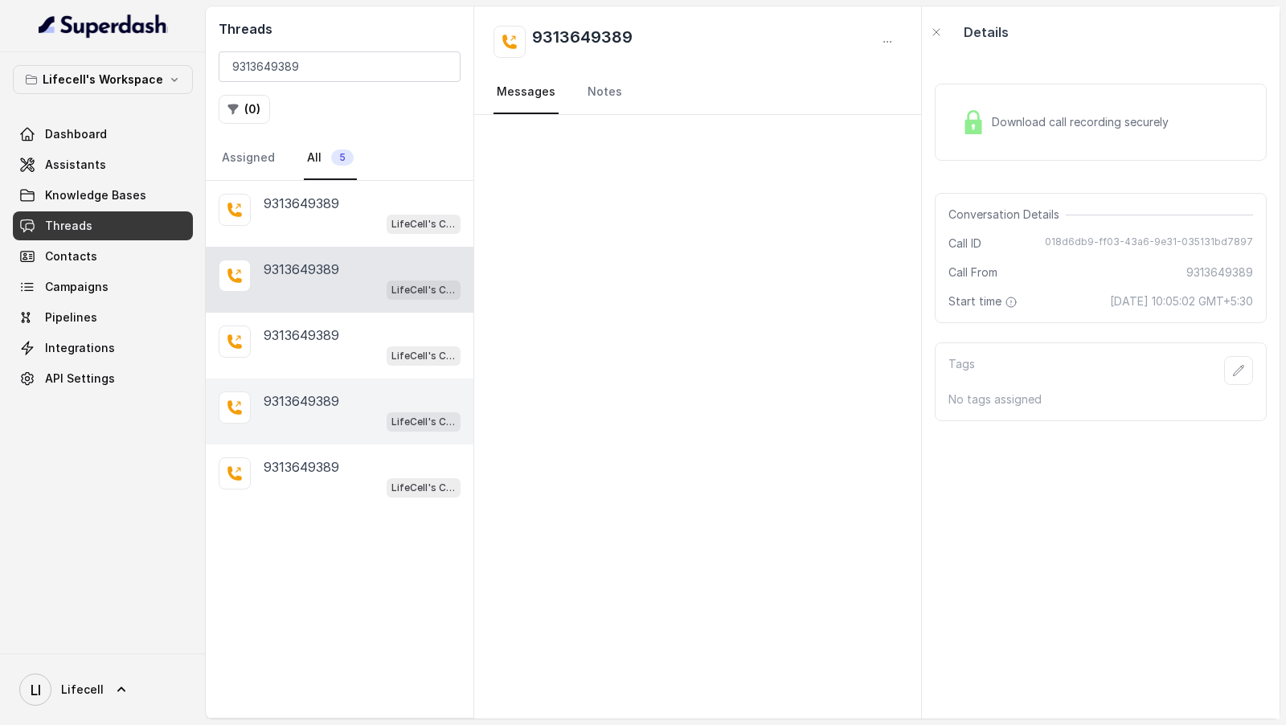
click at [324, 378] on div "9313649389 LifeCell's Call Assistant" at bounding box center [340, 411] width 268 height 66
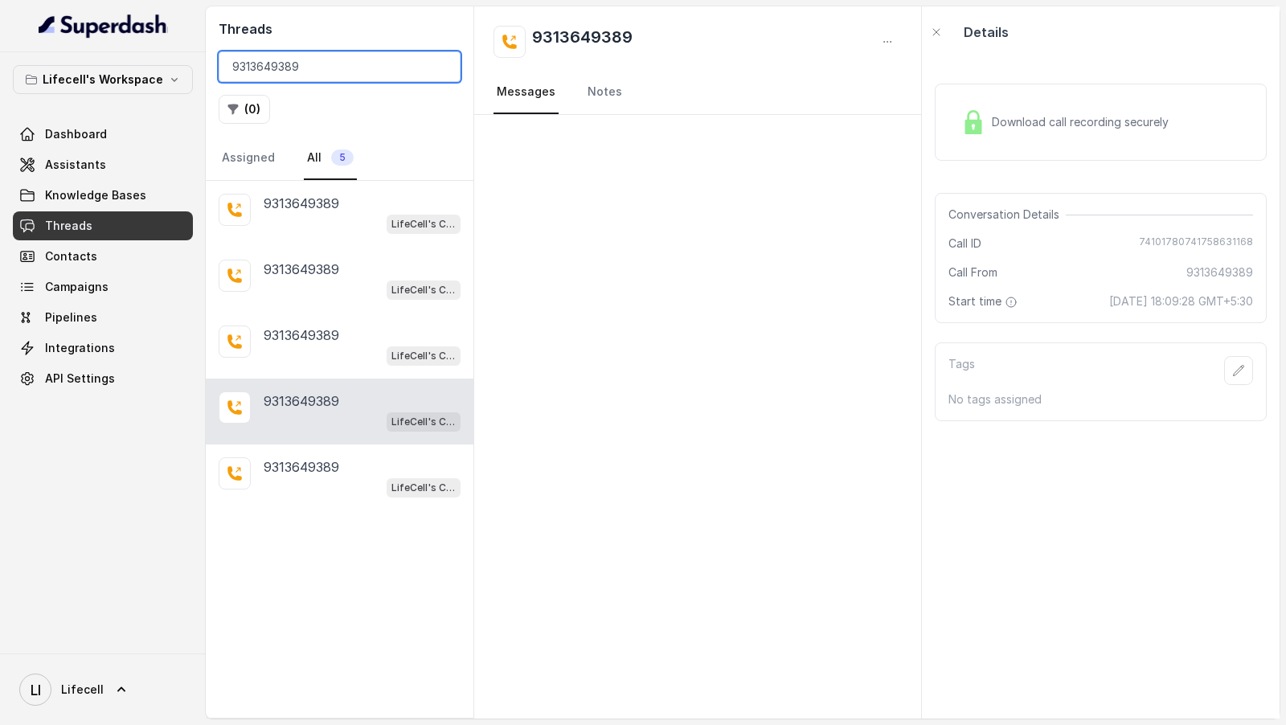
click at [267, 56] on input "9313649389" at bounding box center [340, 66] width 242 height 31
paste input "8374307792"
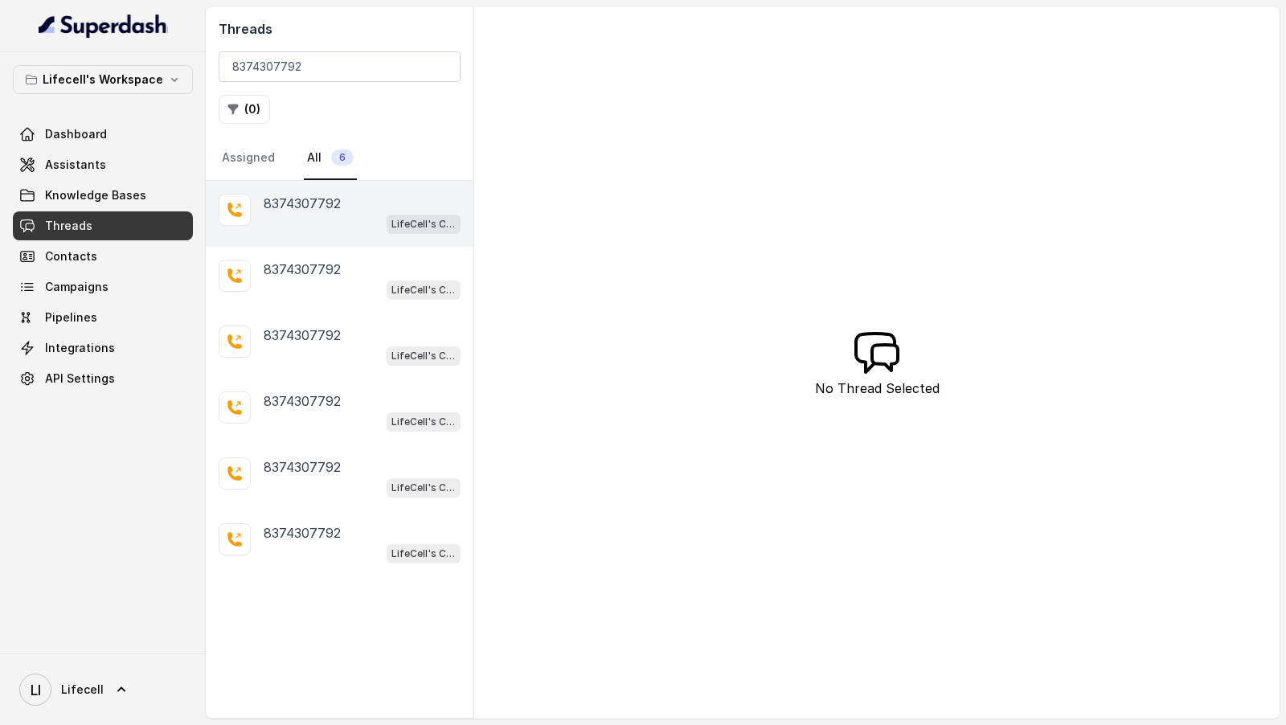
click at [335, 187] on div "8374307792 LifeCell's Call Assistant" at bounding box center [340, 214] width 268 height 66
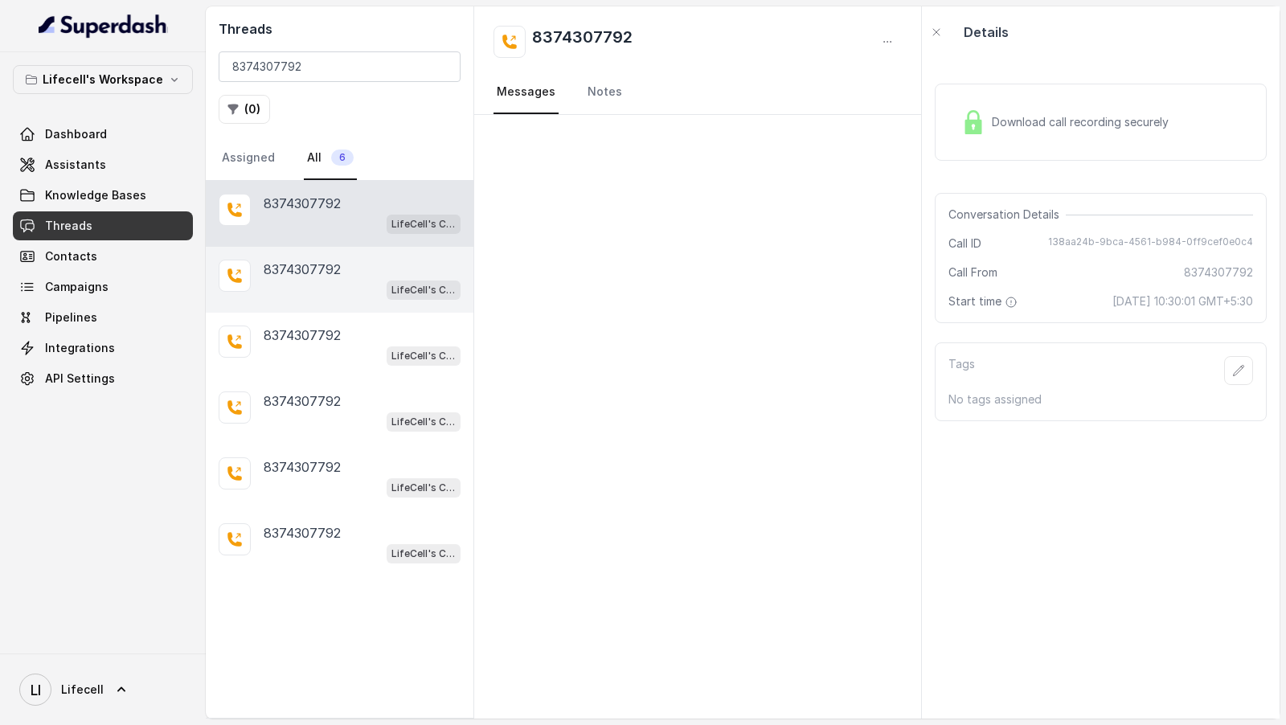
click at [333, 250] on div "8374307792 LifeCell's Call Assistant" at bounding box center [340, 280] width 268 height 66
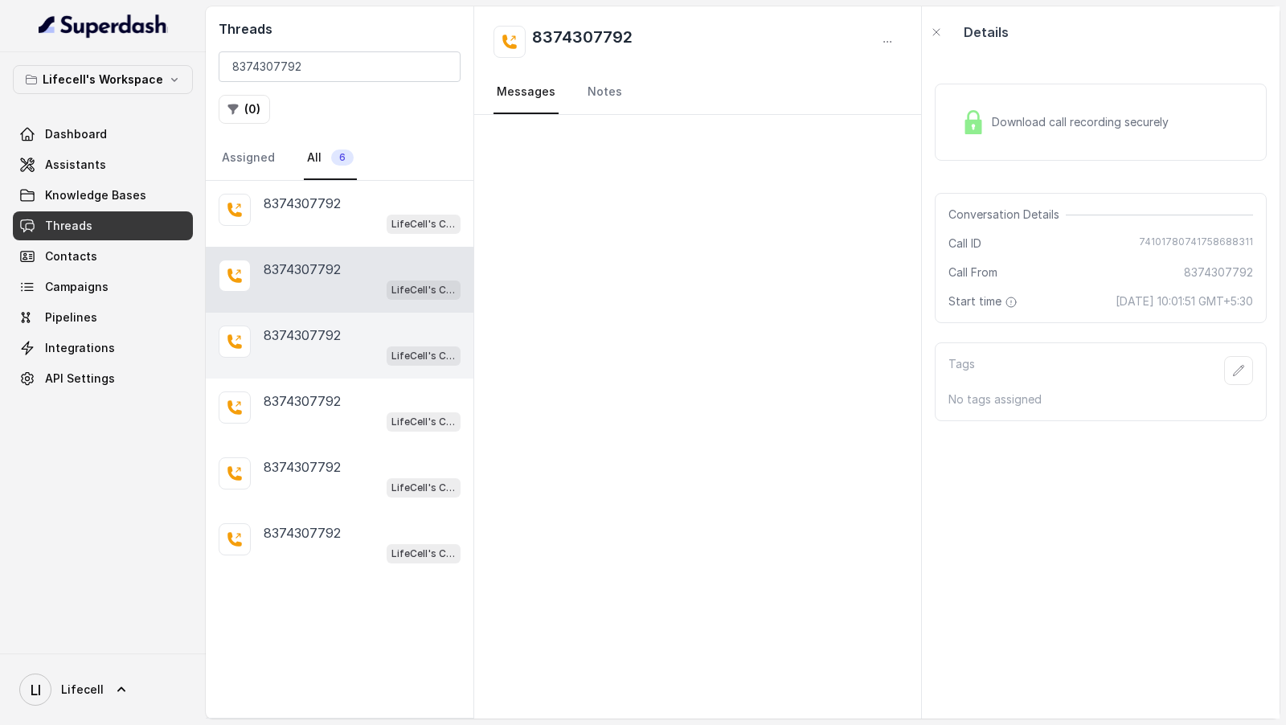
click at [329, 313] on div "8374307792 LifeCell's Call Assistant" at bounding box center [340, 346] width 268 height 66
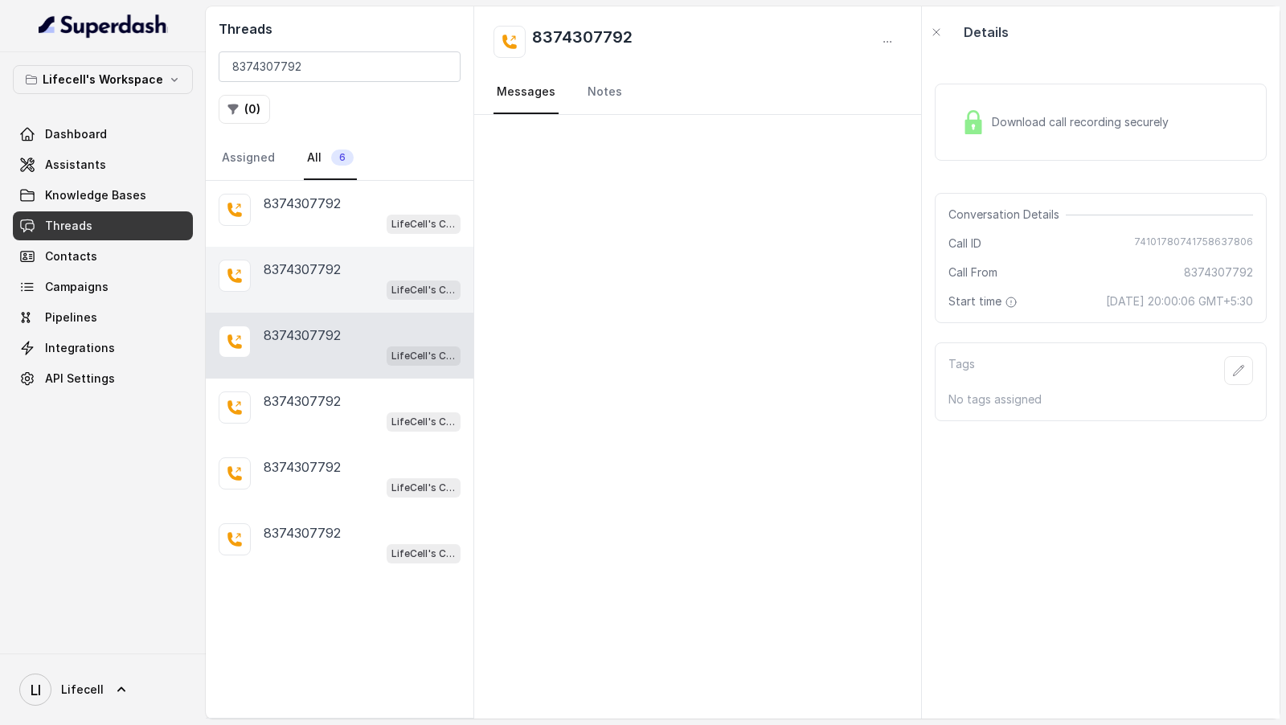
click at [355, 274] on div "8374307792" at bounding box center [362, 269] width 197 height 19
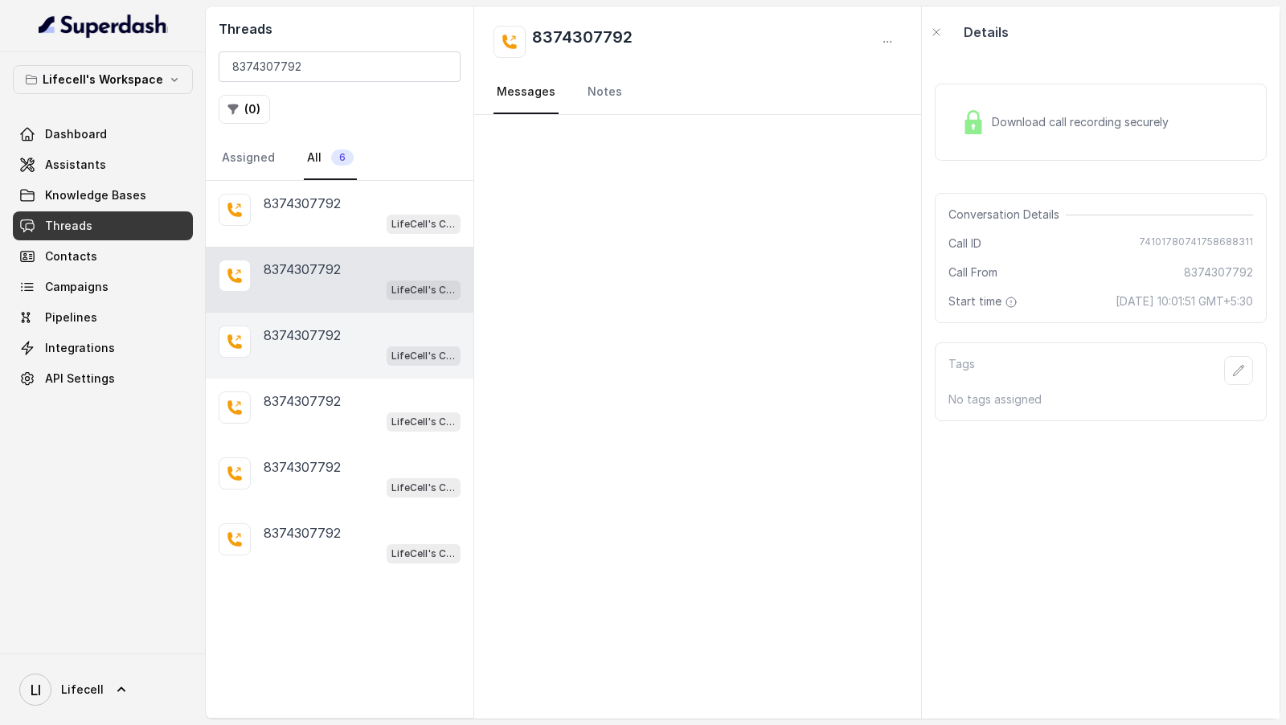
click at [324, 353] on div "LifeCell's Call Assistant" at bounding box center [362, 355] width 197 height 21
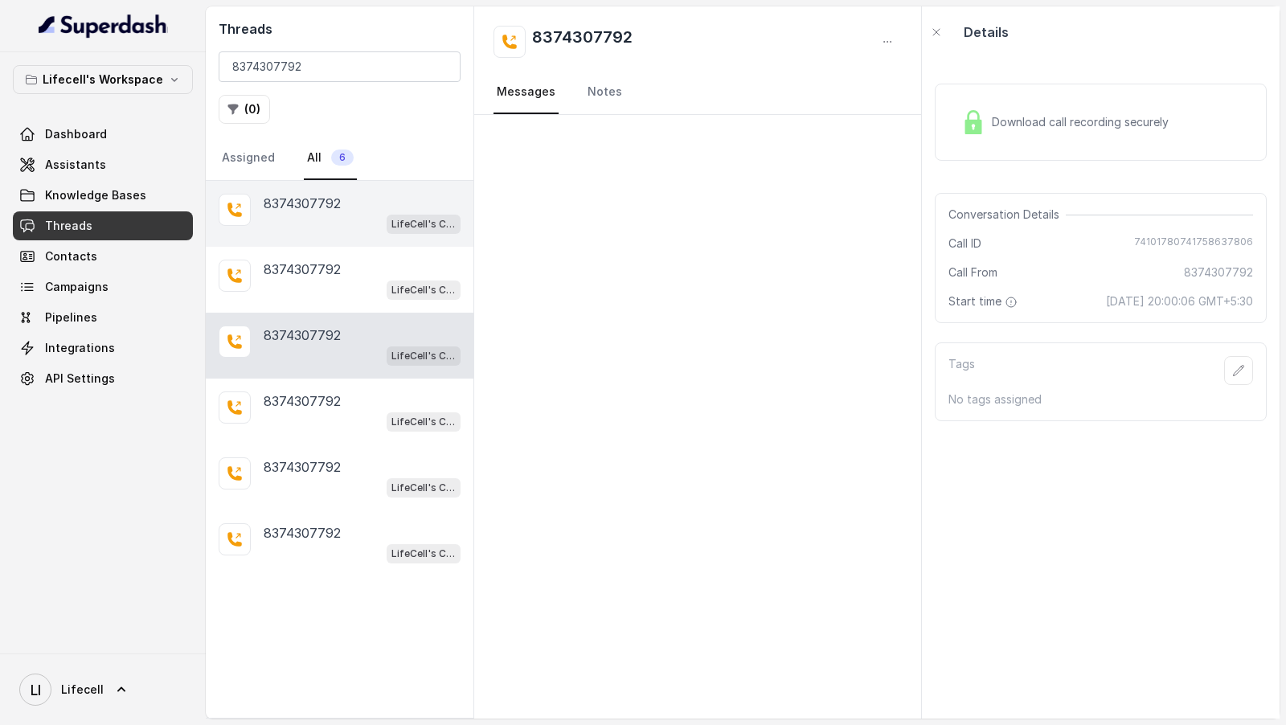
click at [349, 213] on div "LifeCell's Call Assistant" at bounding box center [362, 223] width 197 height 21
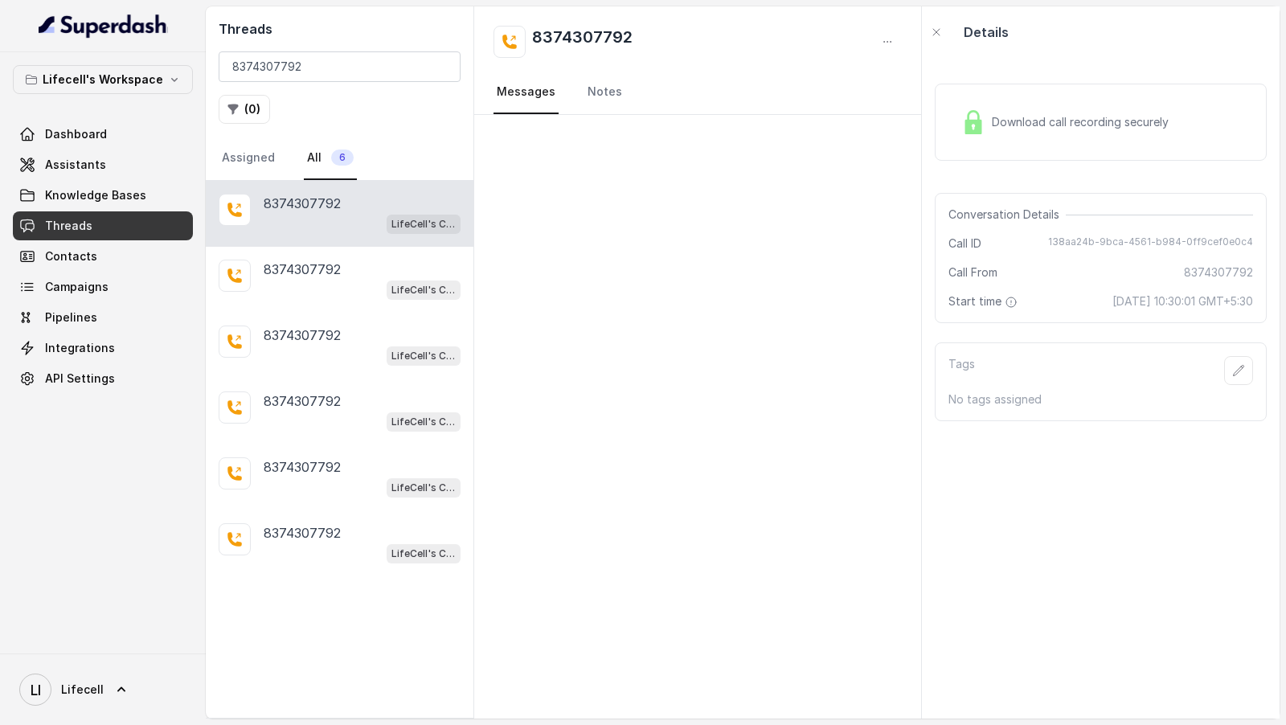
click at [1135, 239] on span "138aa24b-9bca-4561-b984-0ff9cef0e0c4" at bounding box center [1150, 243] width 205 height 16
click at [302, 88] on div "Threads 8374307792 ( 0 ) Assigned All 6" at bounding box center [340, 93] width 268 height 174
click at [312, 76] on input "8374307792" at bounding box center [340, 66] width 242 height 31
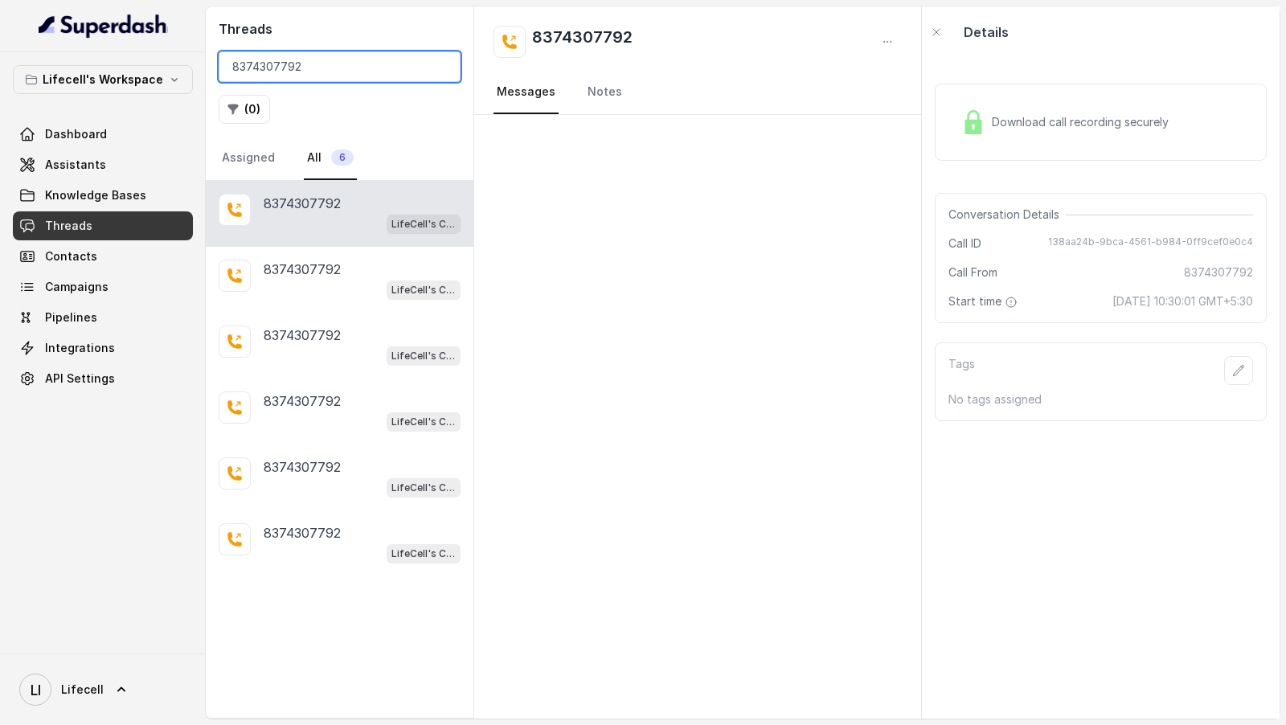
click at [312, 76] on input "8374307792" at bounding box center [340, 66] width 242 height 31
paste input "9597699866"
type input "9597699866"
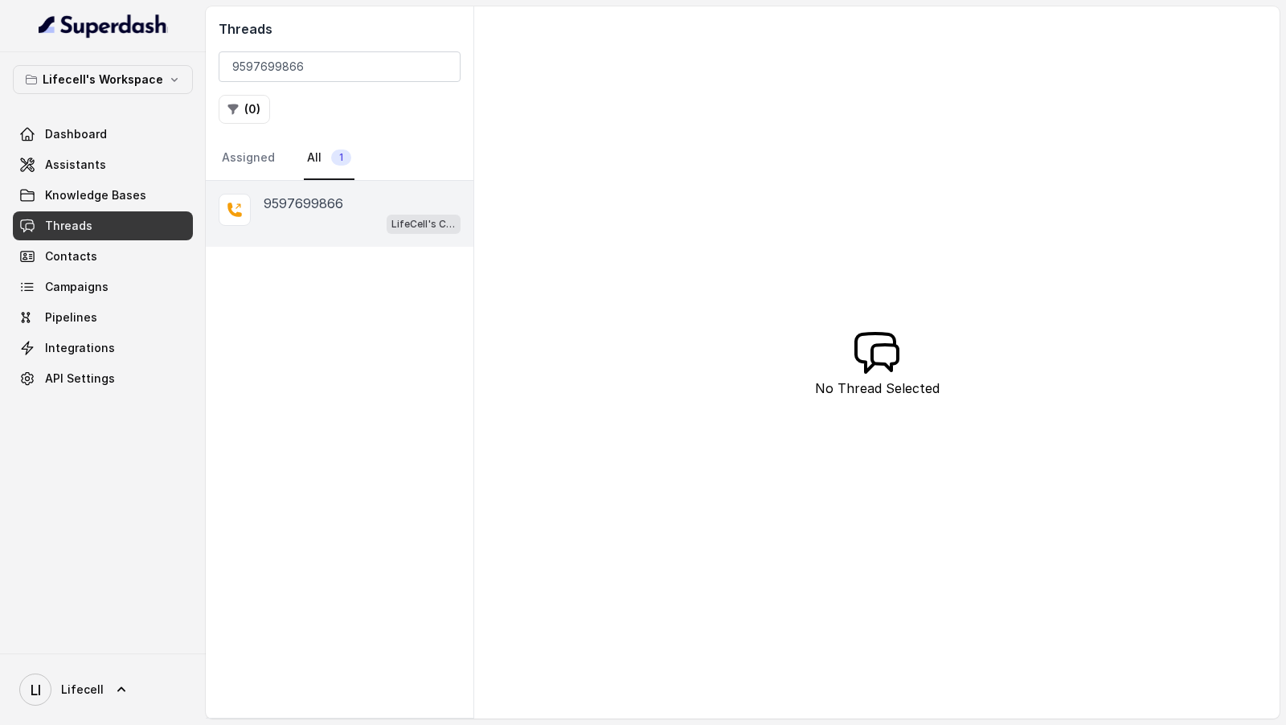
click at [317, 209] on p "9597699866" at bounding box center [304, 203] width 80 height 19
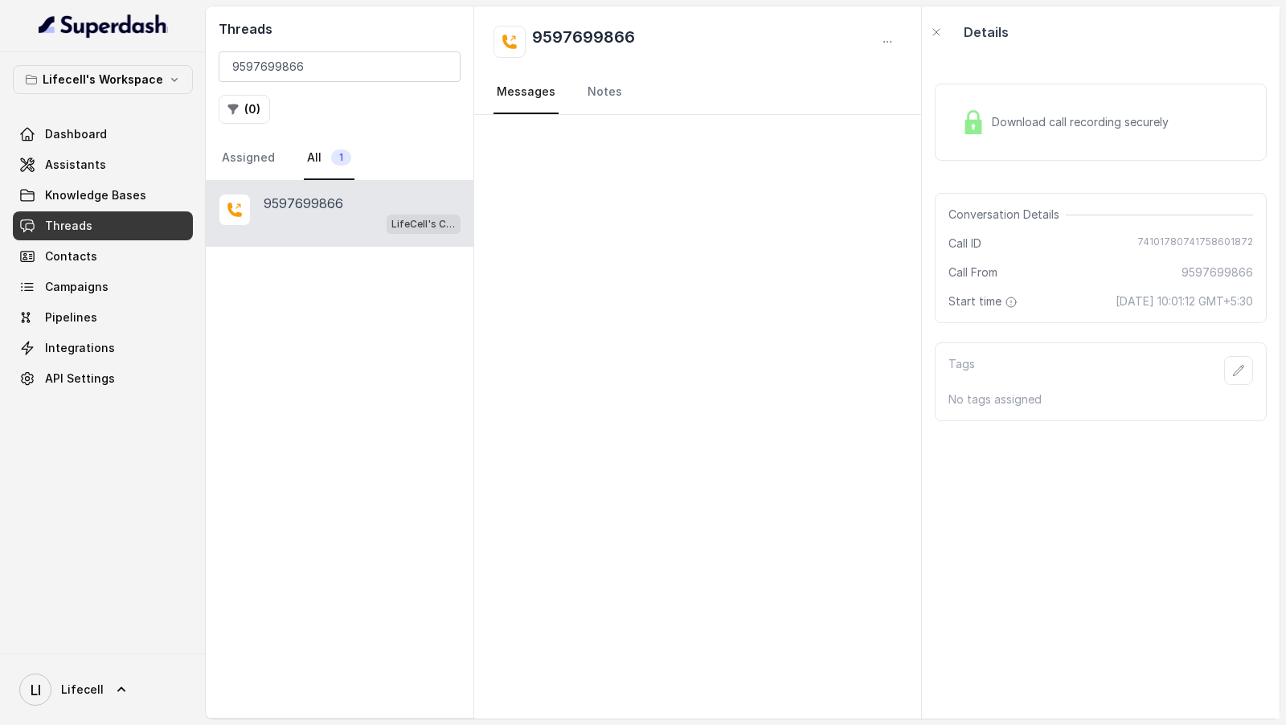
click at [1180, 239] on span "74101780741758601872" at bounding box center [1195, 243] width 116 height 16
click at [1178, 249] on span "74101780741758601872" at bounding box center [1195, 243] width 116 height 16
click at [1179, 243] on span "74101780741758601872" at bounding box center [1195, 243] width 116 height 16
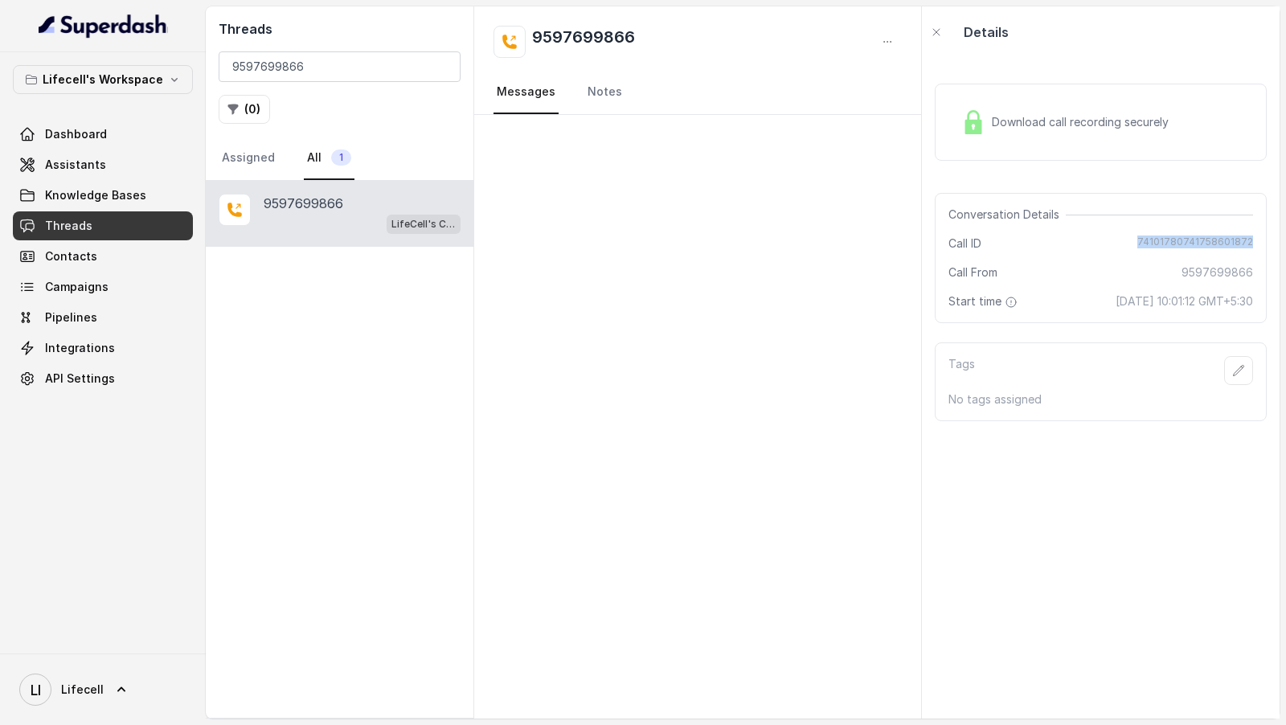
click at [1179, 243] on span "74101780741758601872" at bounding box center [1195, 243] width 116 height 16
copy span "74101780741758601872"
